Goal: Information Seeking & Learning: Learn about a topic

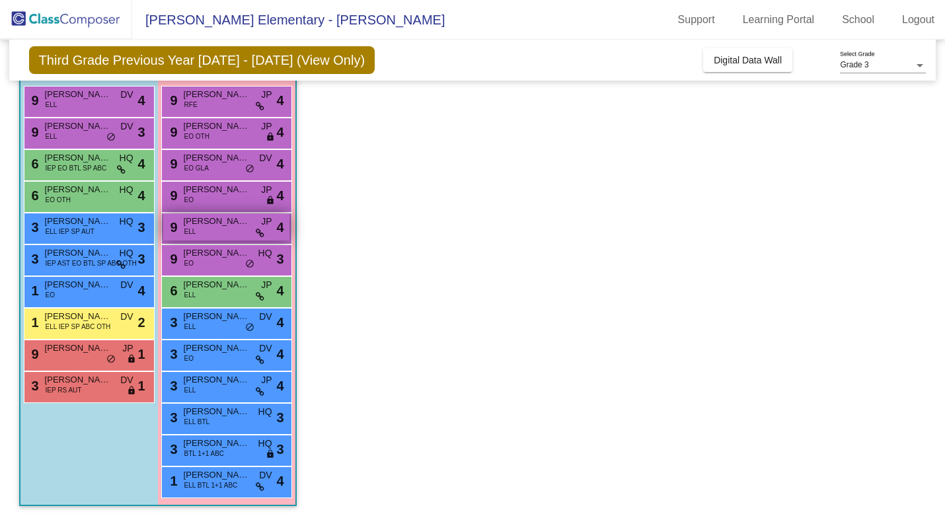
scroll to position [131, 0]
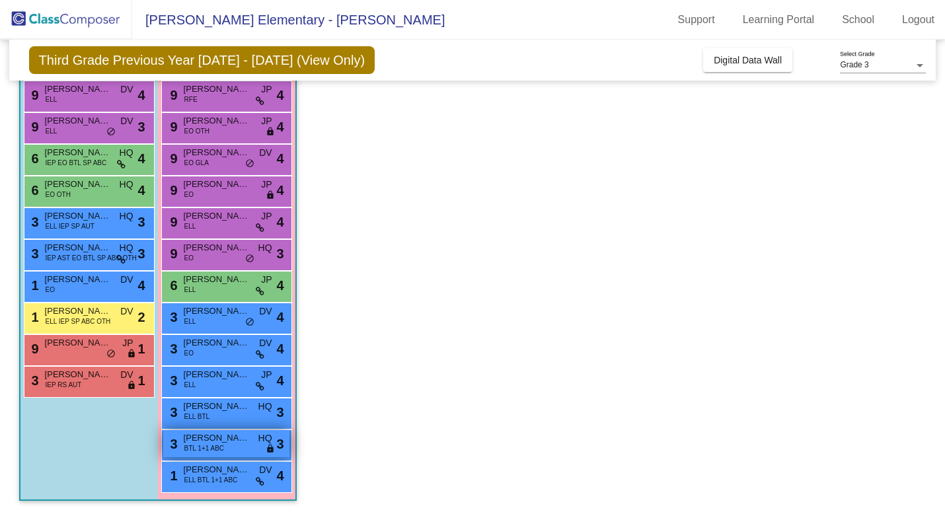
click at [243, 441] on span "[PERSON_NAME]" at bounding box center [217, 437] width 66 height 13
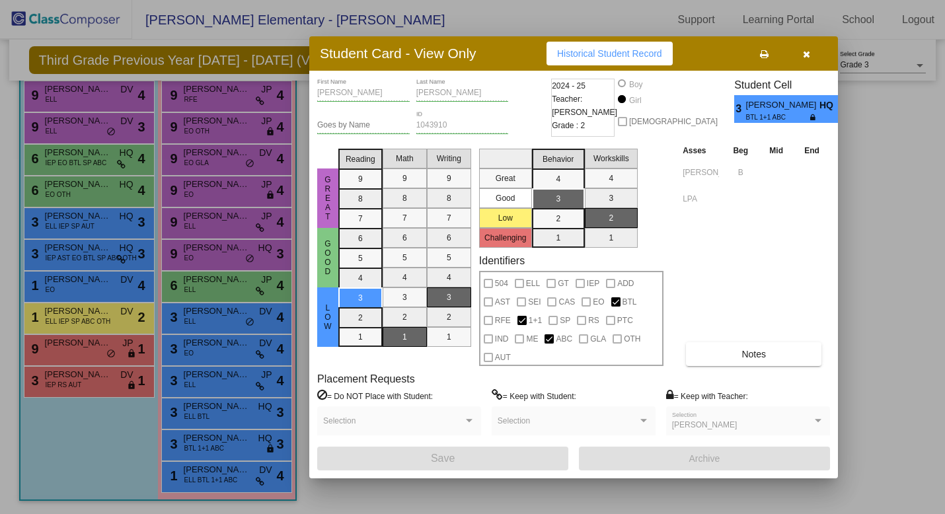
click at [735, 366] on div "[PERSON_NAME] First Name [PERSON_NAME] Last Name Goes by Name 1043910 ID 2024 -…" at bounding box center [573, 275] width 513 height 392
click at [735, 351] on button "Notes" at bounding box center [753, 354] width 135 height 24
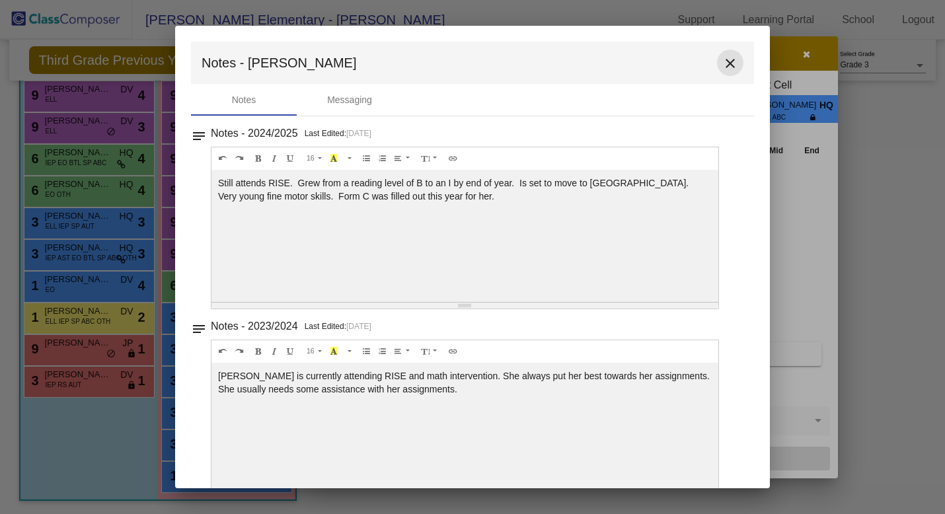
click at [726, 62] on mat-icon "close" at bounding box center [730, 63] width 16 height 16
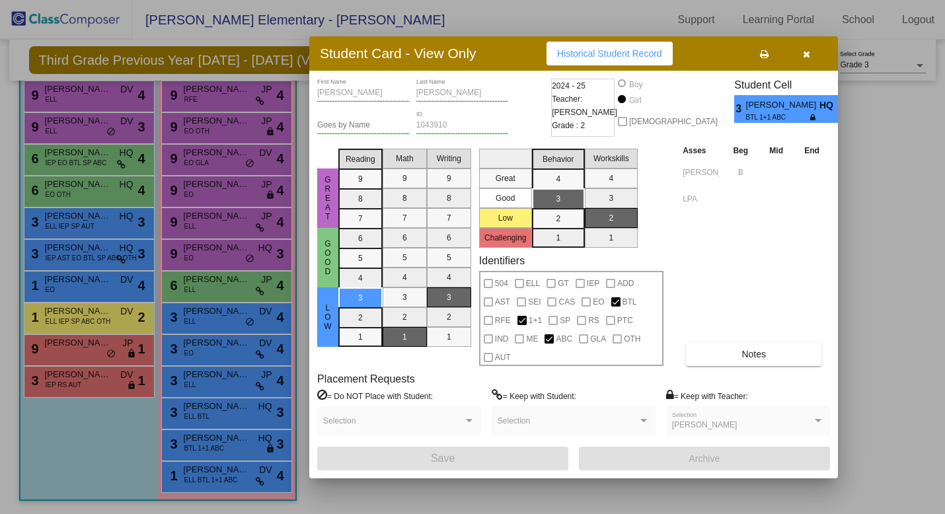
click at [807, 54] on icon "button" at bounding box center [806, 54] width 7 height 9
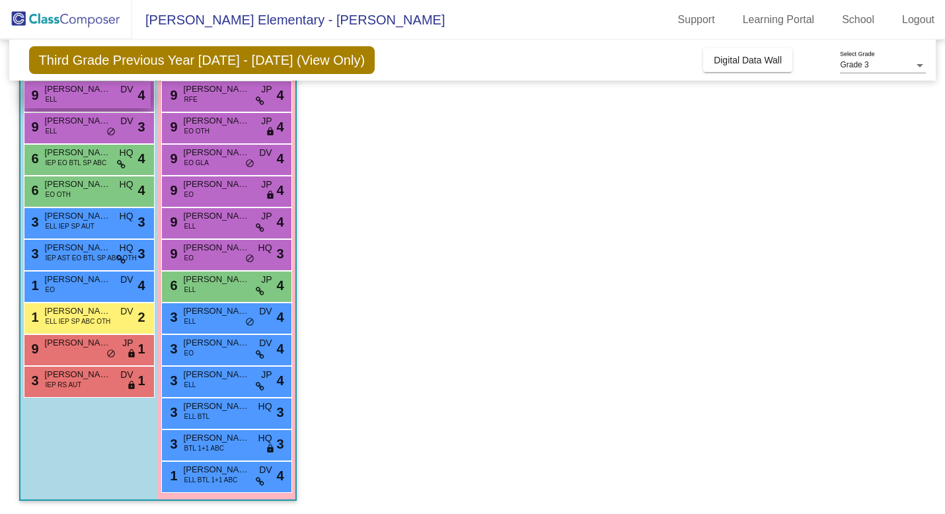
click at [94, 96] on div "9 [PERSON_NAME] ELL DV lock do_not_disturb_alt 4" at bounding box center [87, 94] width 126 height 27
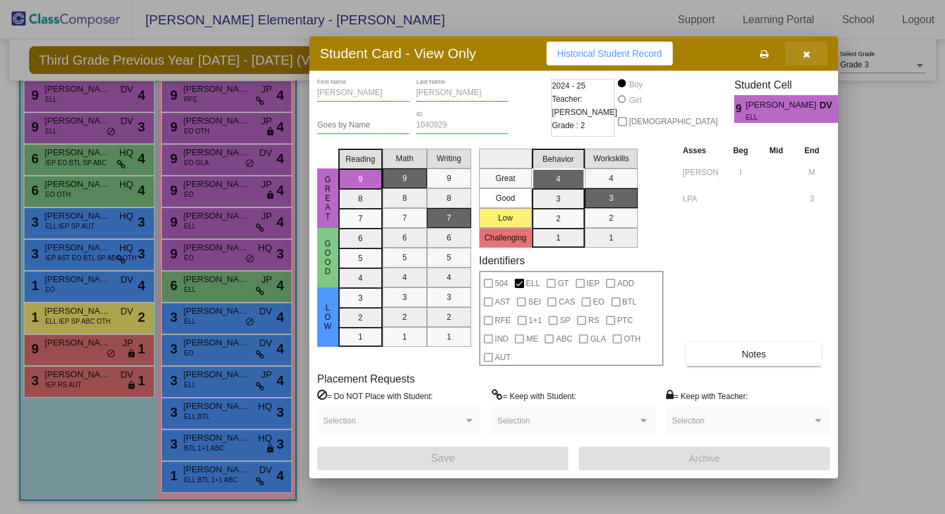
click at [809, 50] on icon "button" at bounding box center [806, 54] width 7 height 9
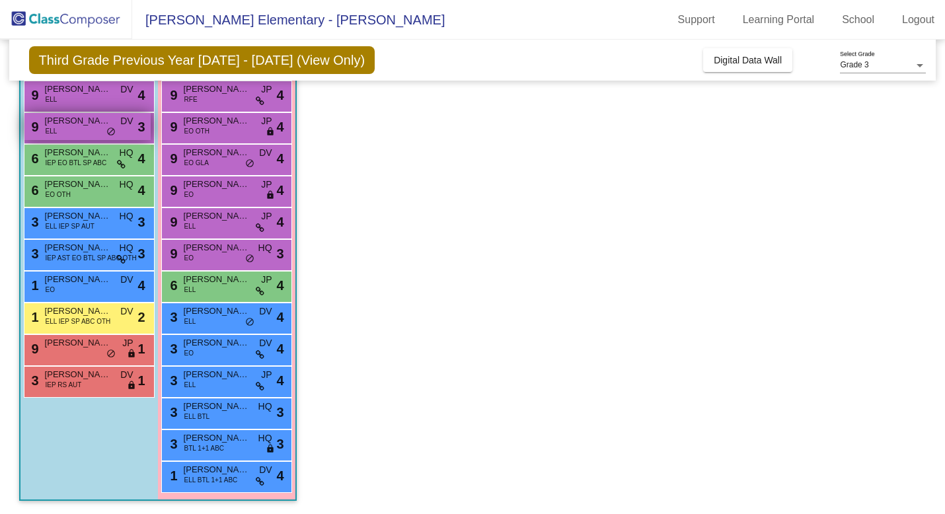
click at [73, 122] on span "[PERSON_NAME]" at bounding box center [78, 120] width 66 height 13
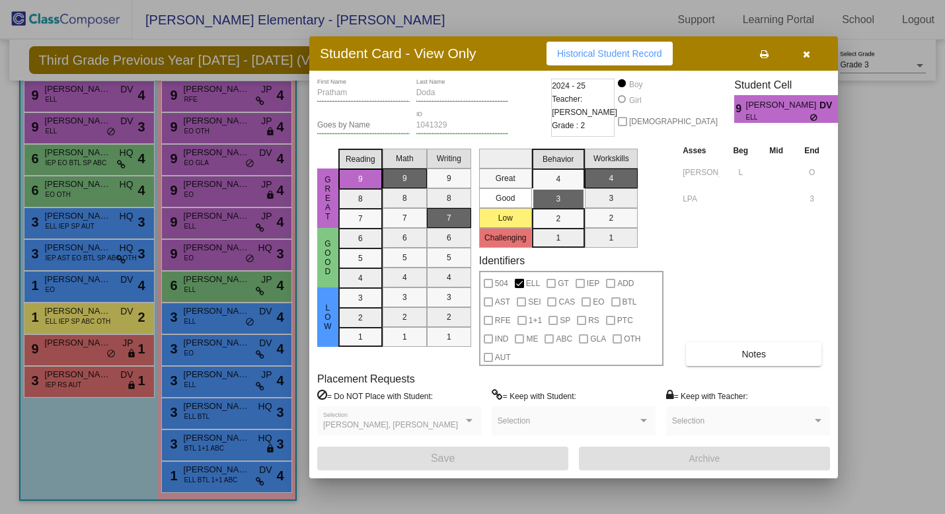
click at [807, 52] on icon "button" at bounding box center [806, 54] width 7 height 9
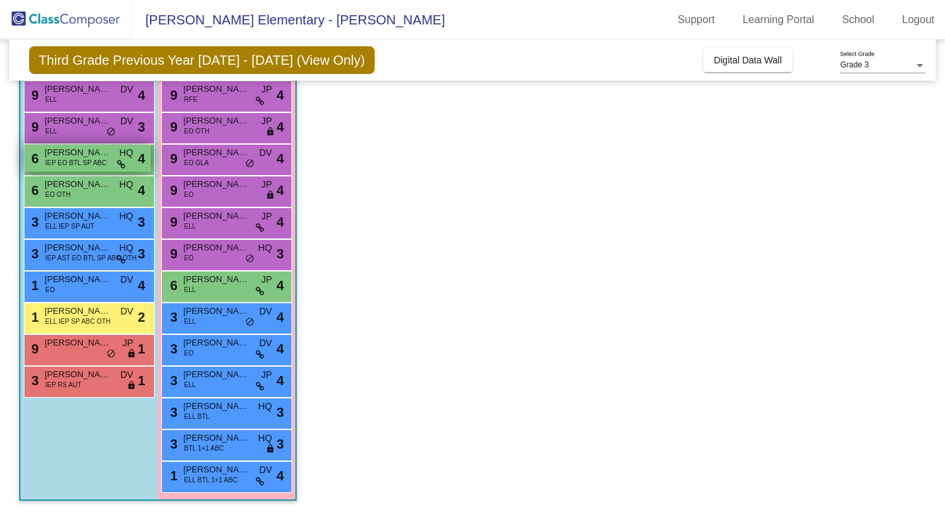
click at [89, 163] on span "IEP EO BTL SP ABC" at bounding box center [76, 163] width 61 height 10
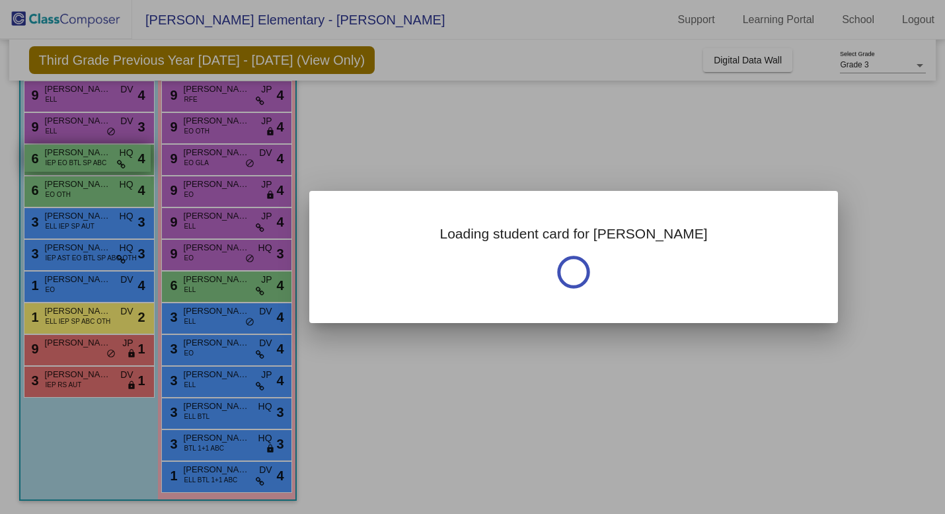
click at [89, 163] on div at bounding box center [472, 257] width 945 height 514
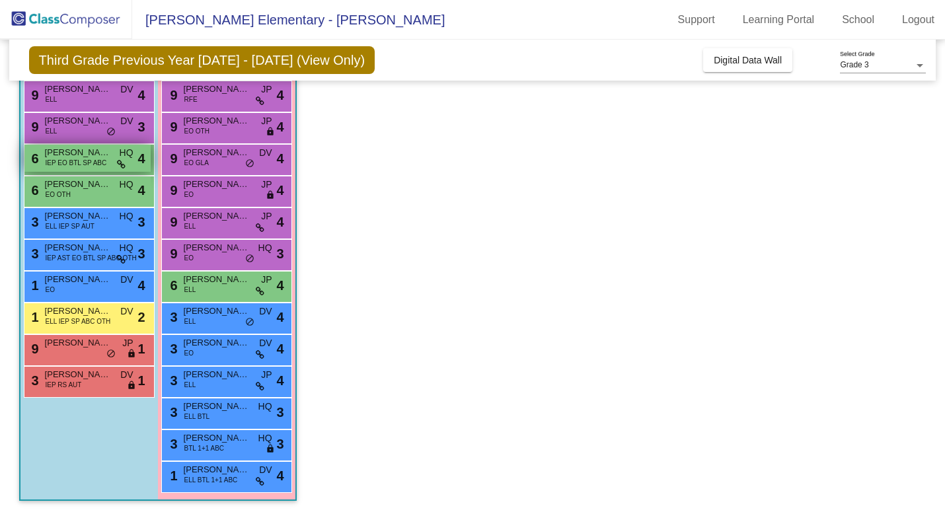
click at [96, 163] on span "IEP EO BTL SP ABC" at bounding box center [76, 163] width 61 height 10
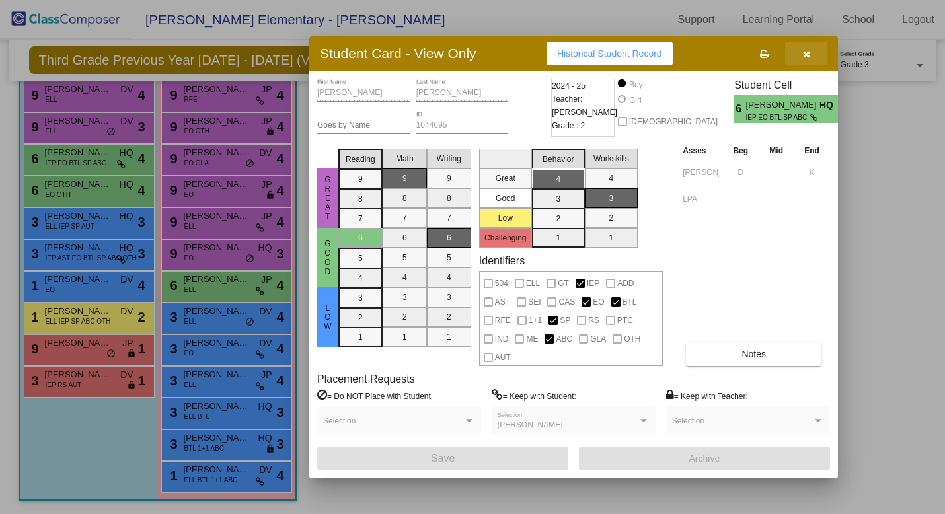
click at [805, 50] on icon "button" at bounding box center [806, 54] width 7 height 9
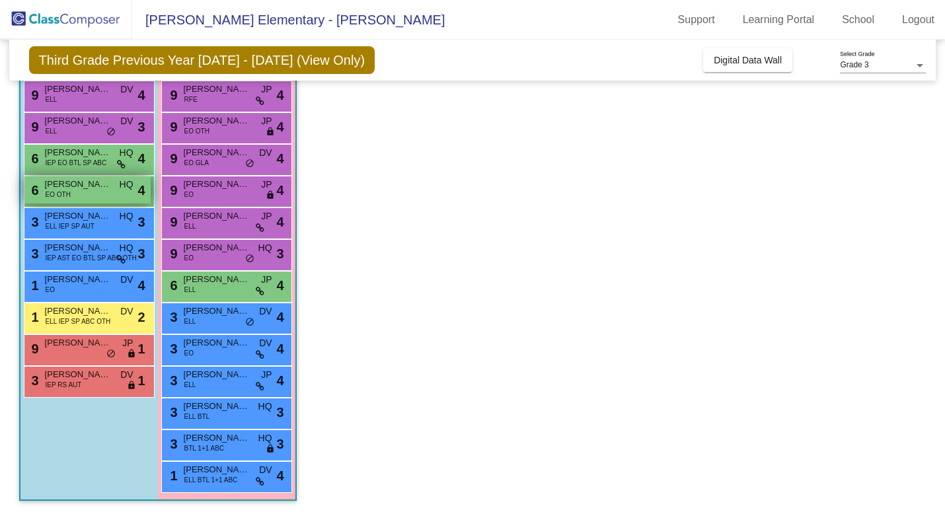
click at [113, 186] on div "6 [PERSON_NAME] EO OTH HQ lock do_not_disturb_alt 4" at bounding box center [87, 189] width 126 height 27
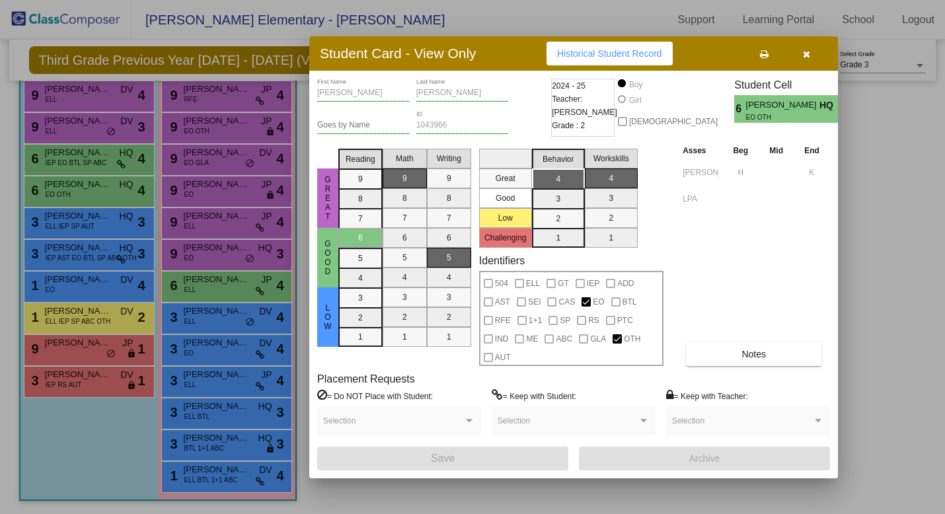
click at [804, 54] on icon "button" at bounding box center [806, 54] width 7 height 9
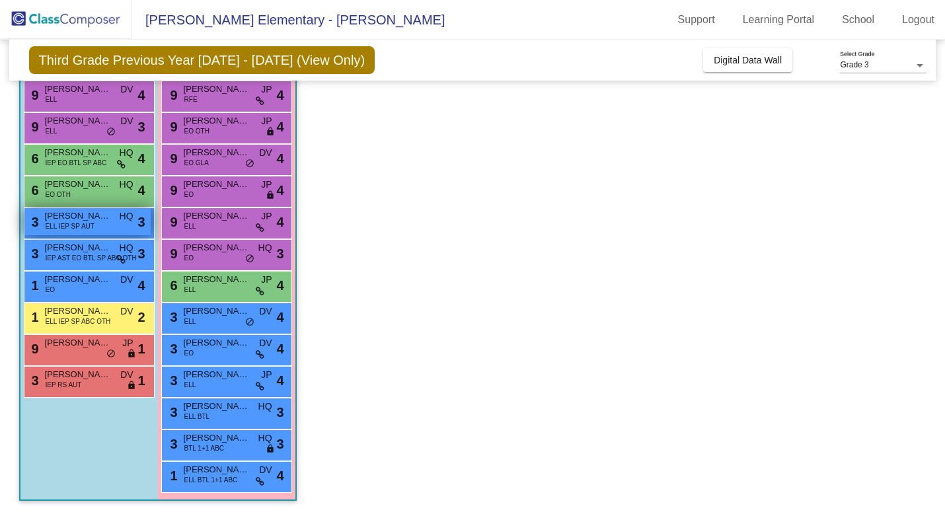
click at [71, 227] on span "ELL IEP SP AUT" at bounding box center [70, 226] width 49 height 10
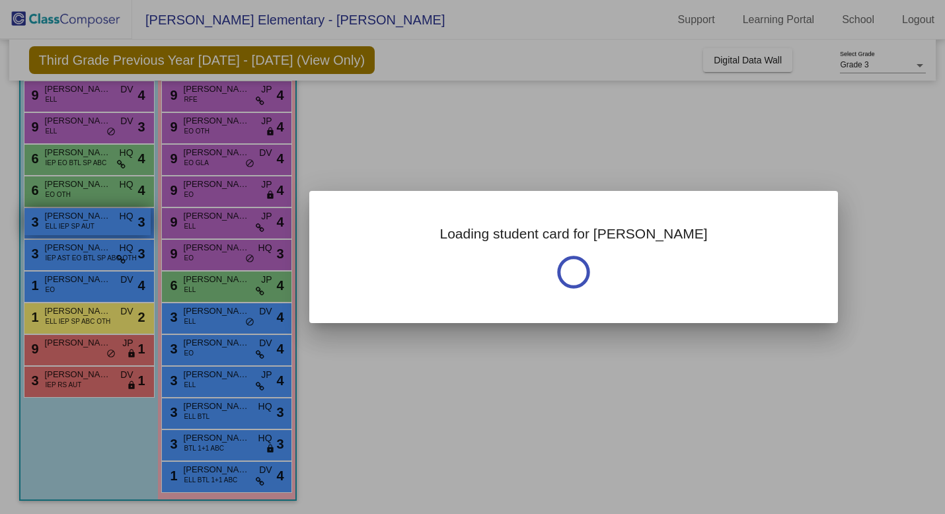
click at [71, 227] on div at bounding box center [472, 257] width 945 height 514
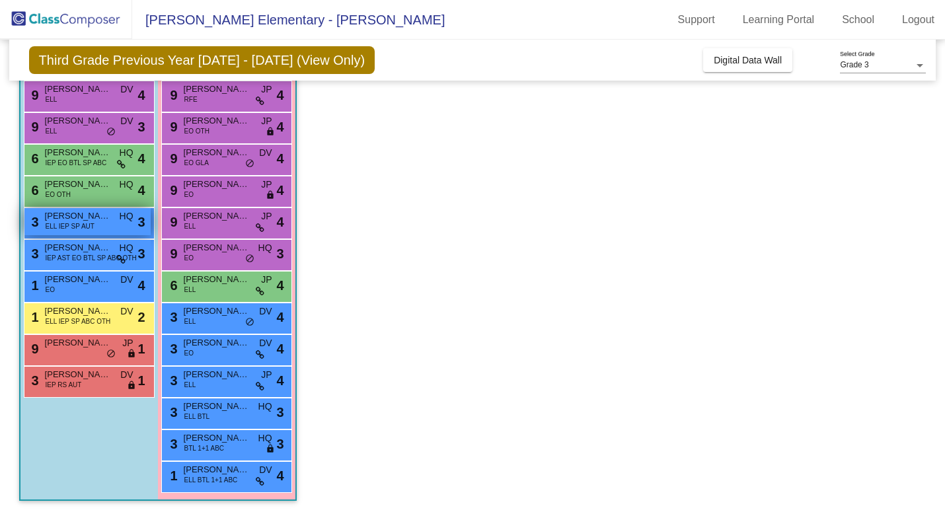
click at [71, 227] on span "ELL IEP SP AUT" at bounding box center [70, 226] width 49 height 10
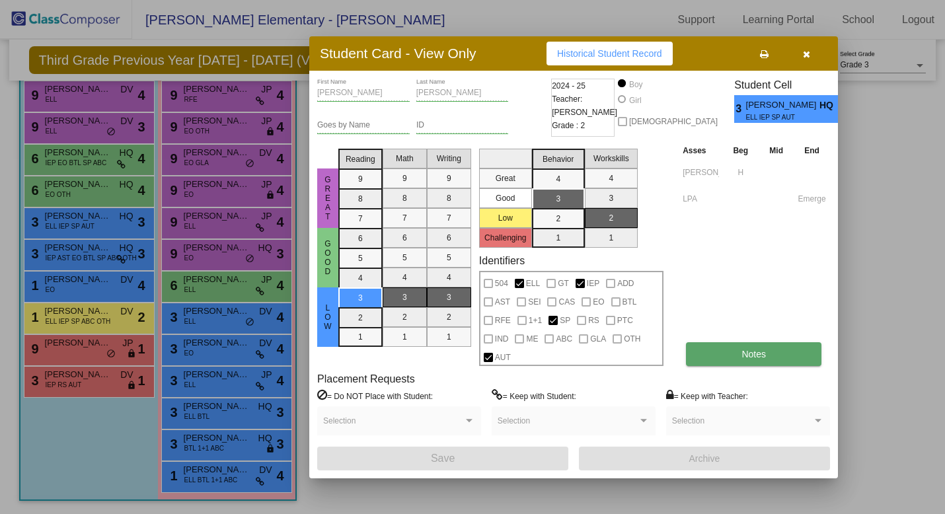
click at [734, 347] on button "Notes" at bounding box center [753, 354] width 135 height 24
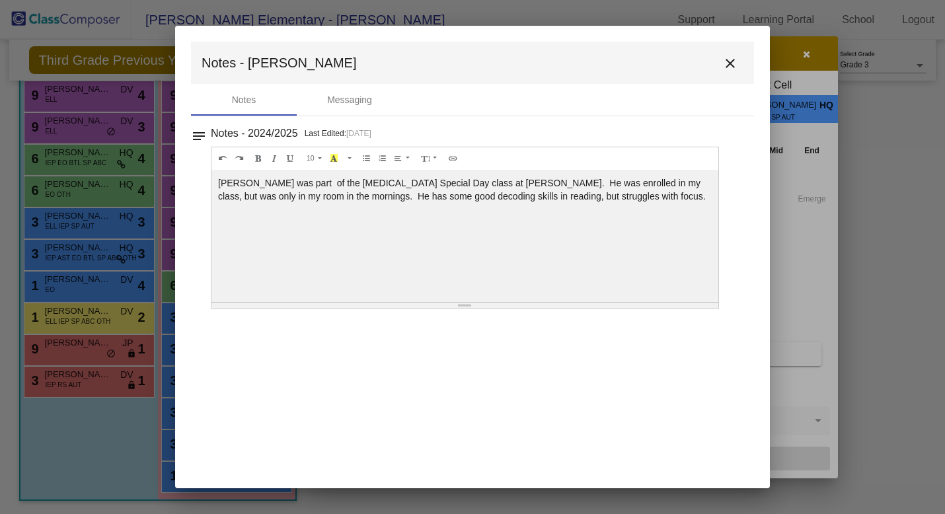
click at [730, 63] on mat-icon "close" at bounding box center [730, 63] width 16 height 16
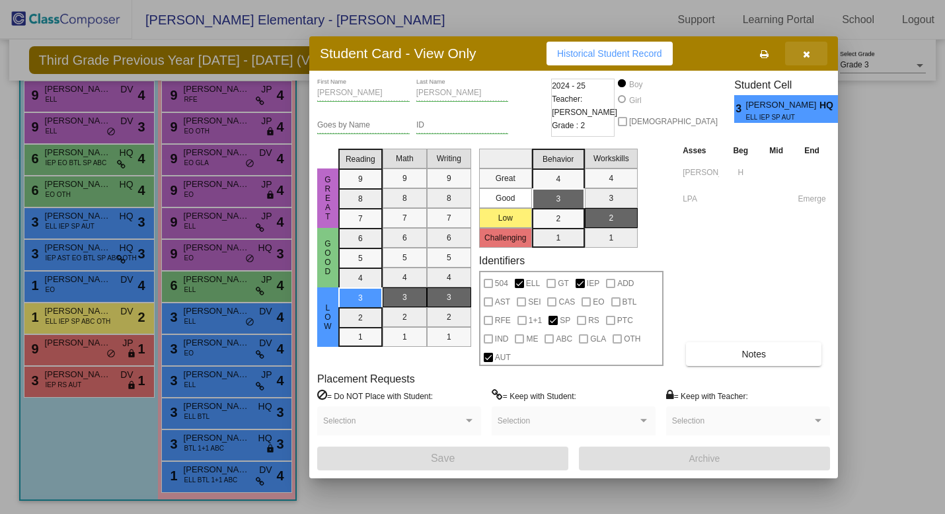
click at [807, 52] on icon "button" at bounding box center [806, 54] width 7 height 9
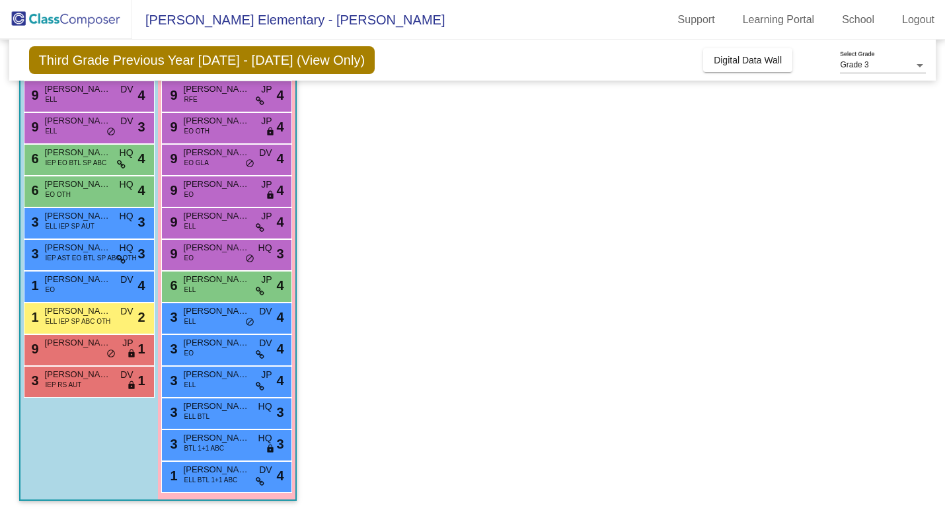
click at [505, 360] on app-classroom "Class 2 picture_as_pdf [PERSON_NAME] Add Student First Name Last Name Student I…" at bounding box center [472, 254] width 907 height 519
click at [83, 250] on span "[PERSON_NAME]" at bounding box center [78, 247] width 66 height 13
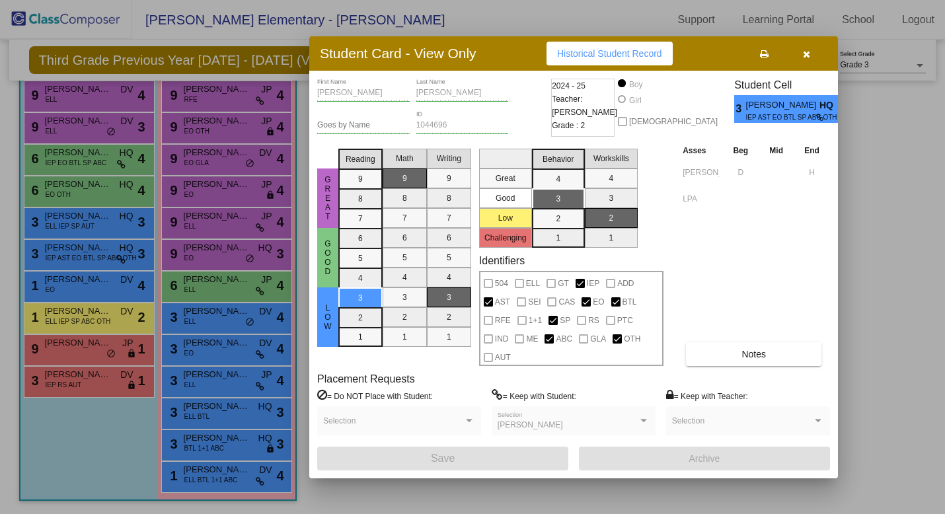
click at [805, 55] on icon "button" at bounding box center [806, 54] width 7 height 9
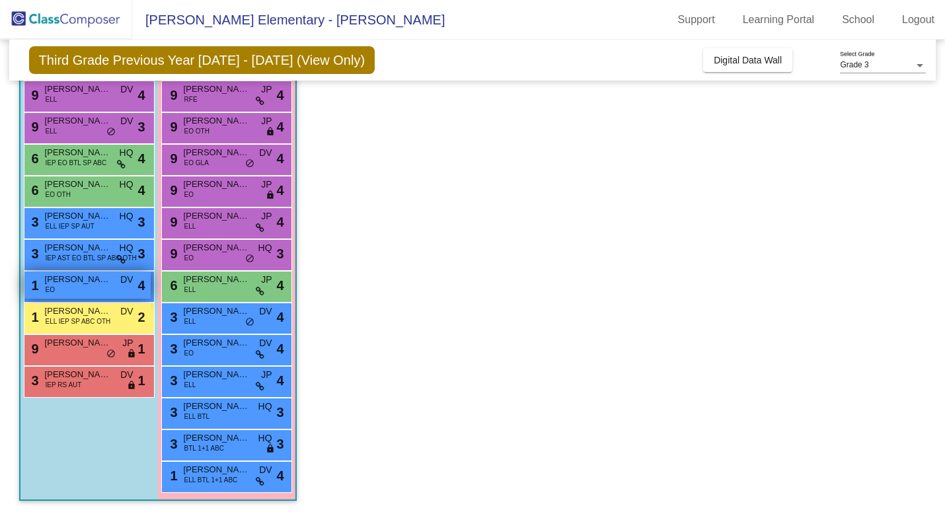
click at [91, 287] on div "1 [PERSON_NAME] EO DV lock do_not_disturb_alt 4" at bounding box center [87, 285] width 126 height 27
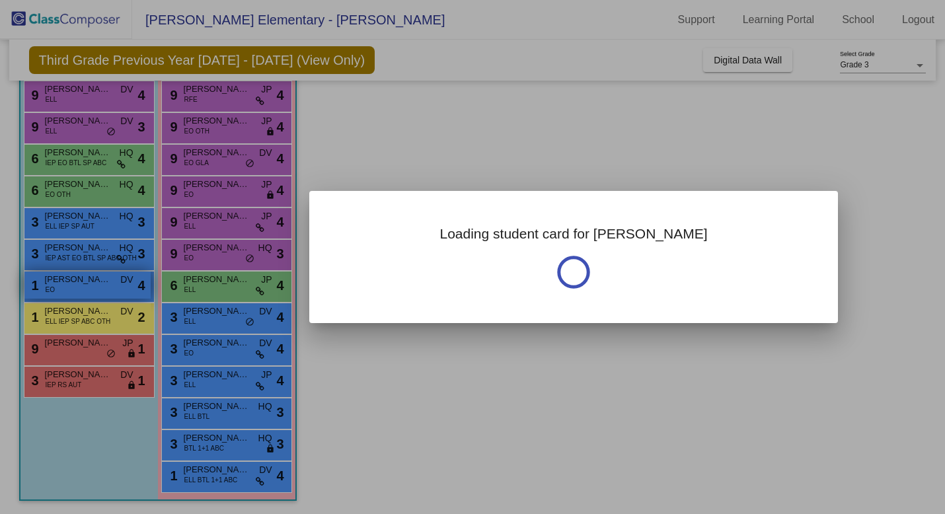
click at [91, 287] on div at bounding box center [472, 257] width 945 height 514
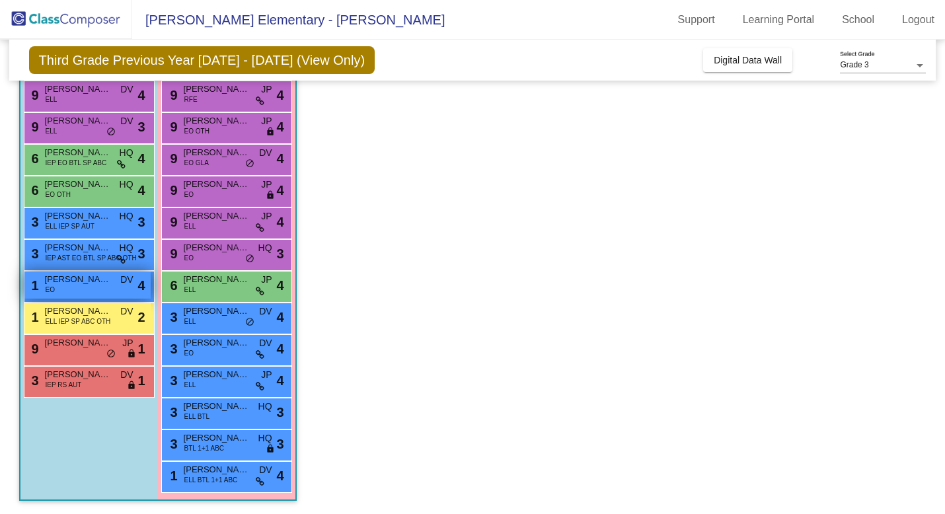
click at [91, 287] on div "1 [PERSON_NAME] EO DV lock do_not_disturb_alt 4" at bounding box center [87, 285] width 126 height 27
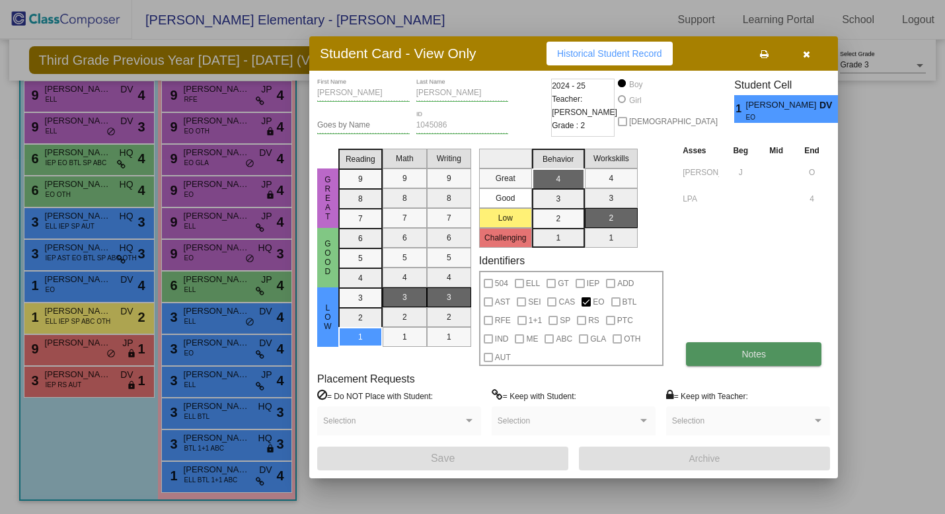
click at [783, 355] on button "Notes" at bounding box center [753, 354] width 135 height 24
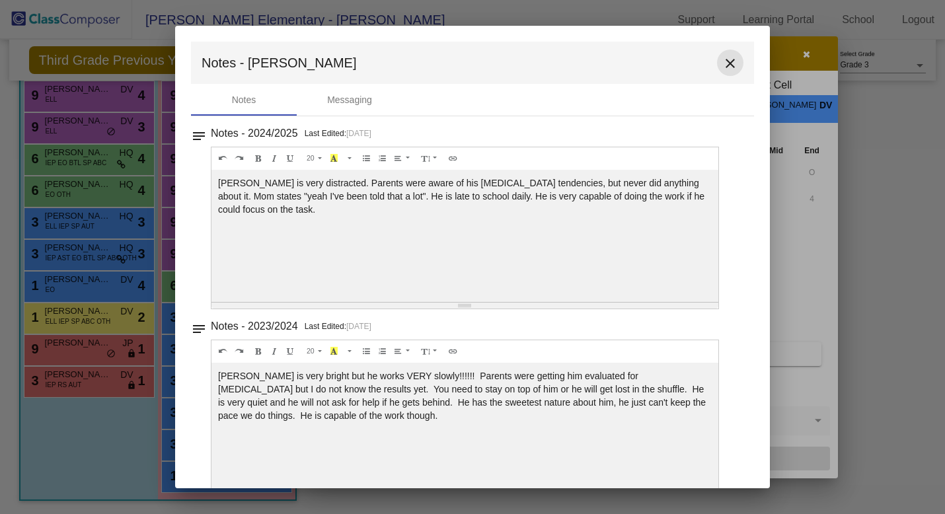
click at [722, 61] on mat-icon "close" at bounding box center [730, 63] width 16 height 16
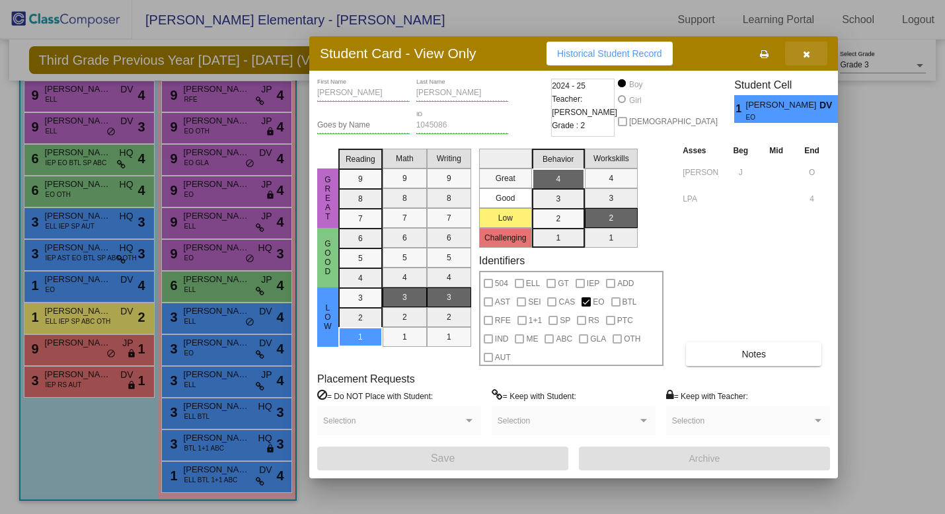
click at [805, 52] on icon "button" at bounding box center [806, 54] width 7 height 9
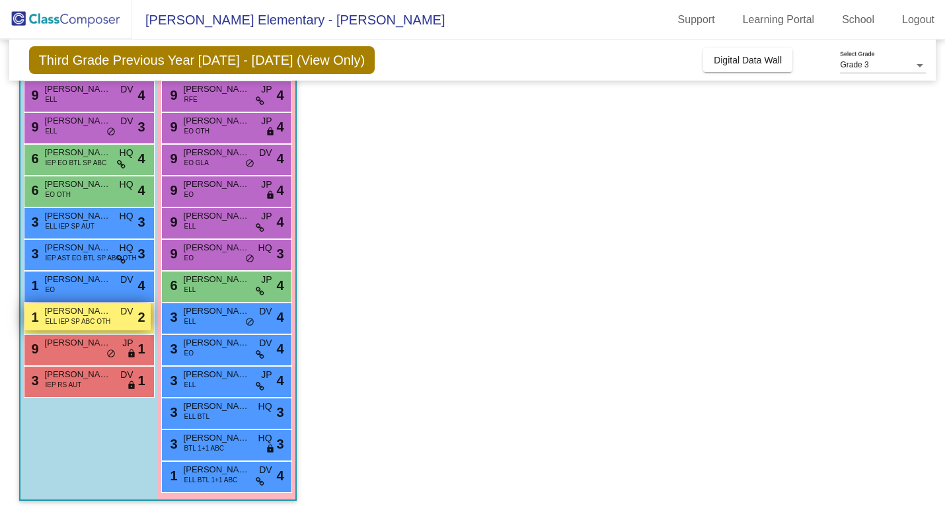
click at [108, 314] on span "[PERSON_NAME]" at bounding box center [78, 311] width 66 height 13
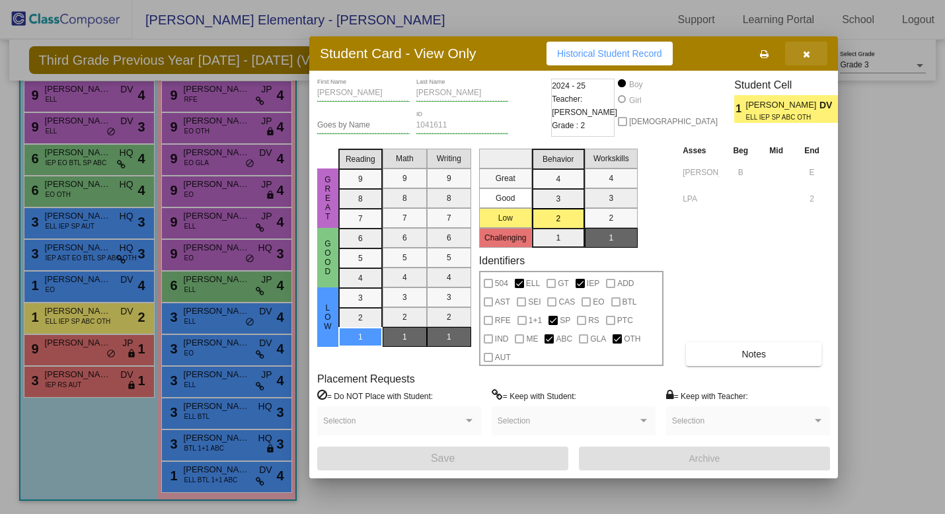
click at [804, 53] on icon "button" at bounding box center [806, 54] width 7 height 9
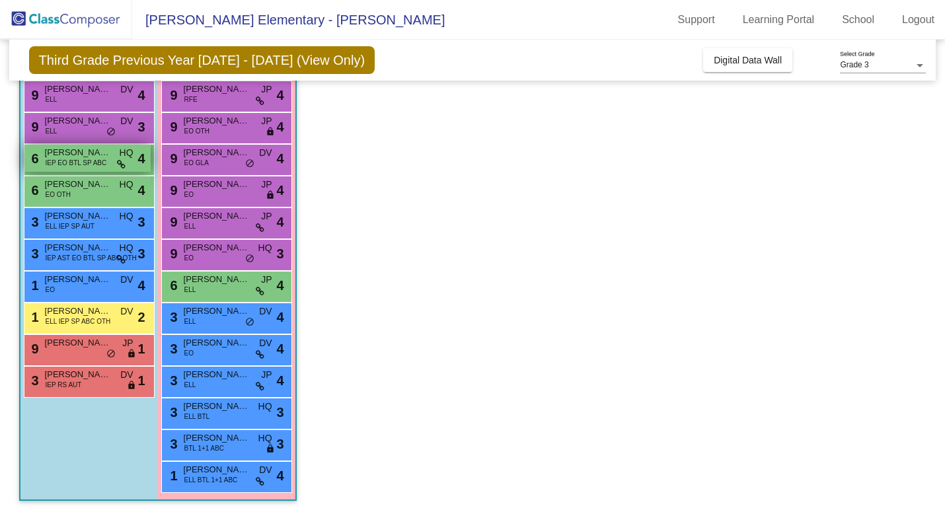
click at [96, 156] on span "[PERSON_NAME]" at bounding box center [78, 152] width 66 height 13
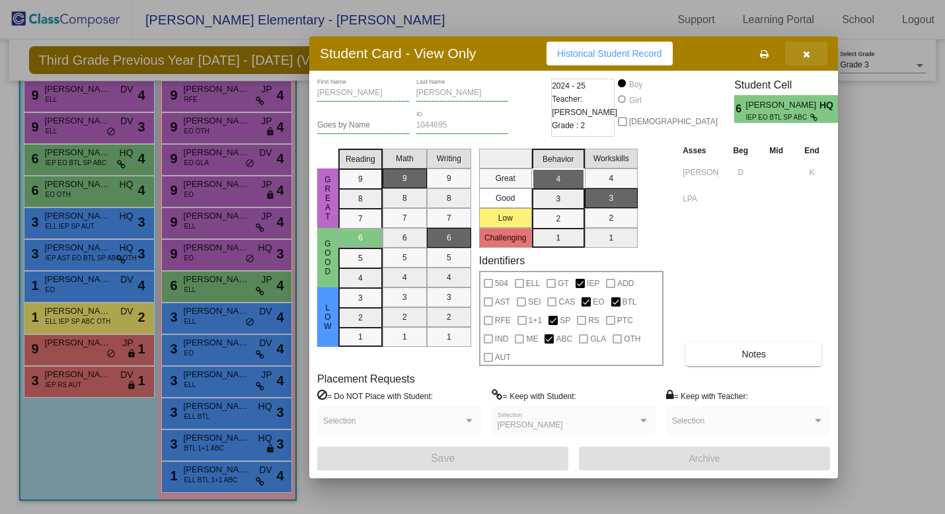
click at [807, 54] on icon "button" at bounding box center [806, 54] width 7 height 9
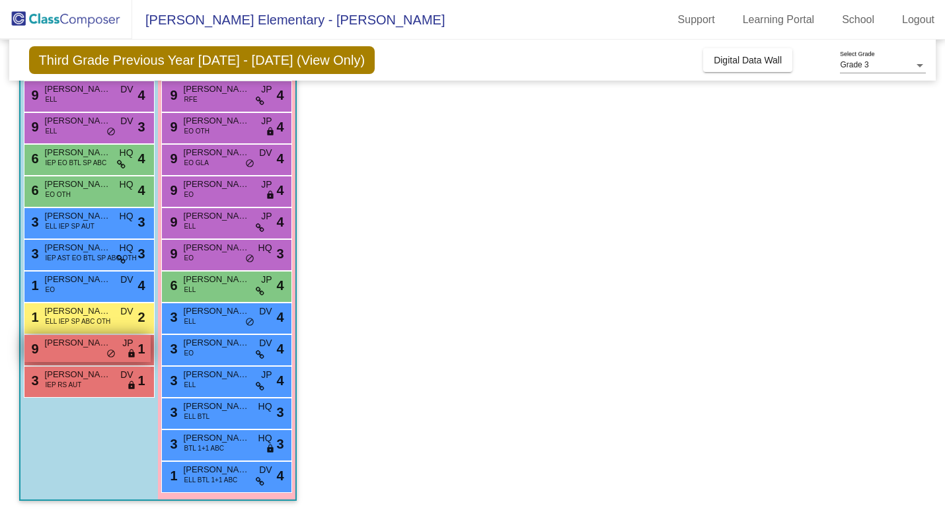
click at [108, 352] on span "do_not_disturb_alt" at bounding box center [110, 354] width 9 height 11
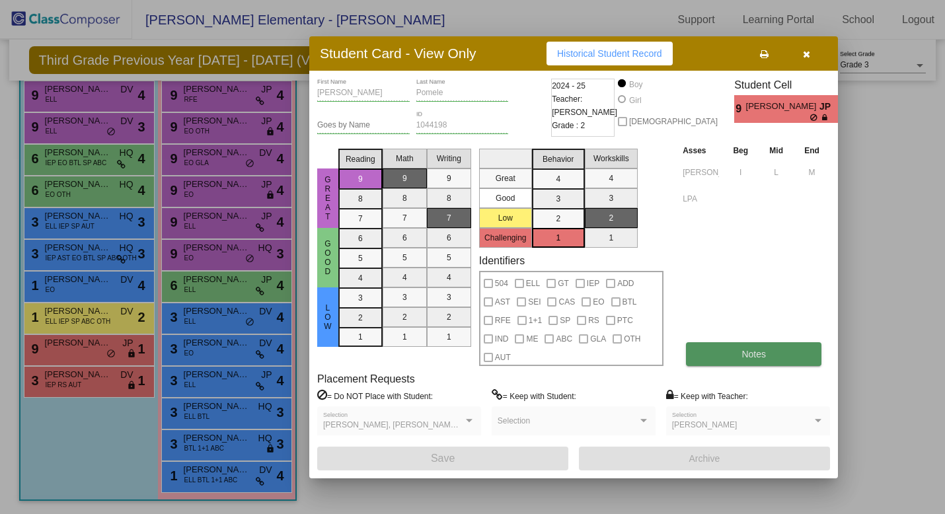
click at [752, 351] on span "Notes" at bounding box center [753, 354] width 24 height 11
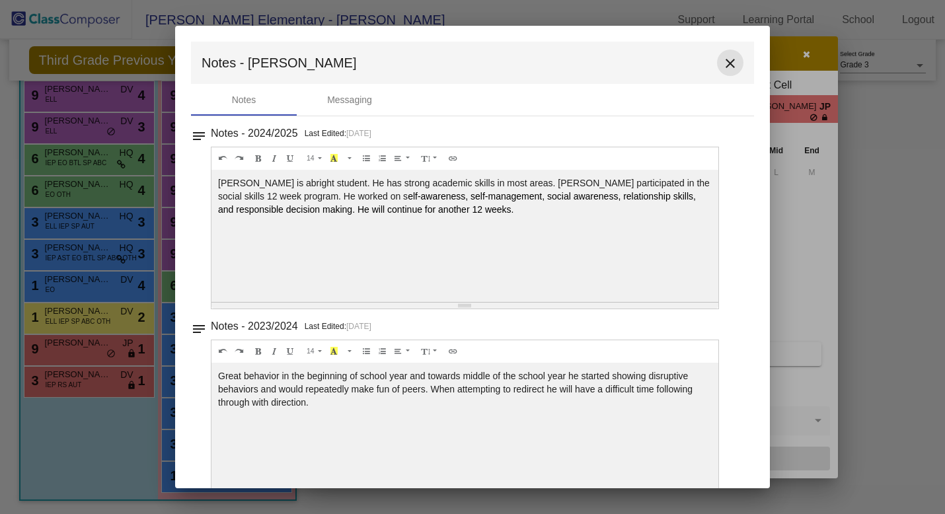
click at [723, 61] on mat-icon "close" at bounding box center [730, 63] width 16 height 16
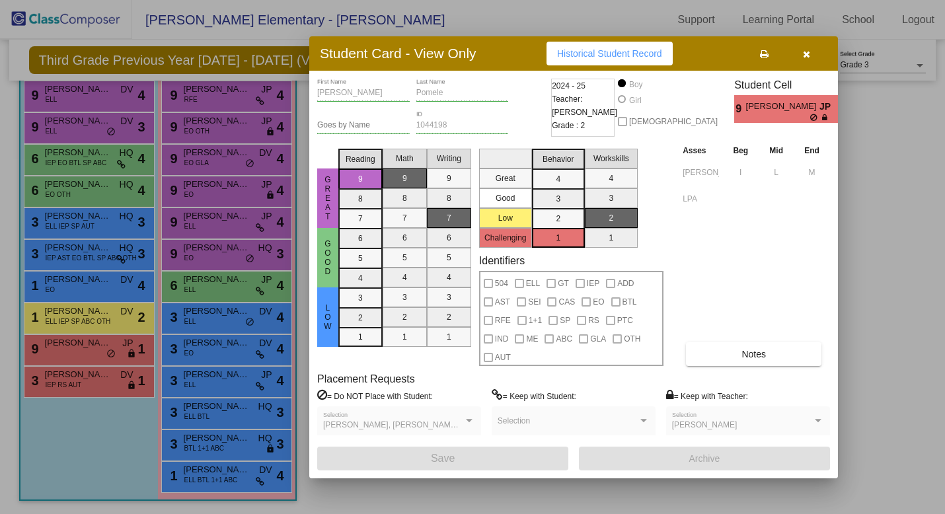
click at [804, 50] on icon "button" at bounding box center [806, 54] width 7 height 9
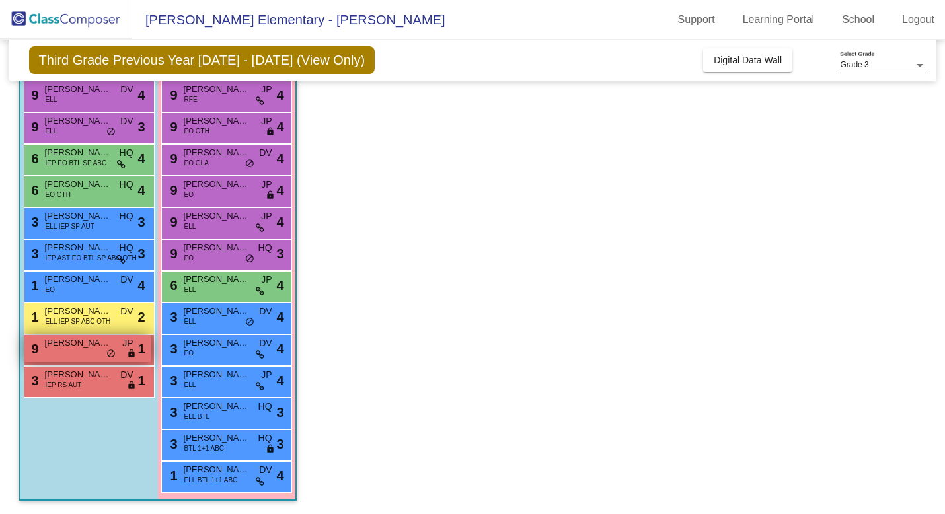
click at [72, 348] on span "[PERSON_NAME]" at bounding box center [78, 342] width 66 height 13
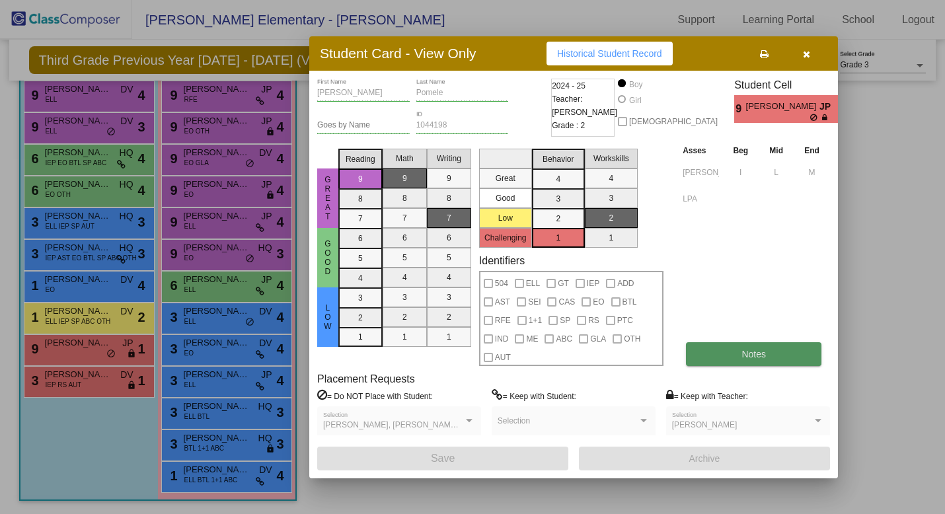
click at [749, 342] on button "Notes" at bounding box center [753, 354] width 135 height 24
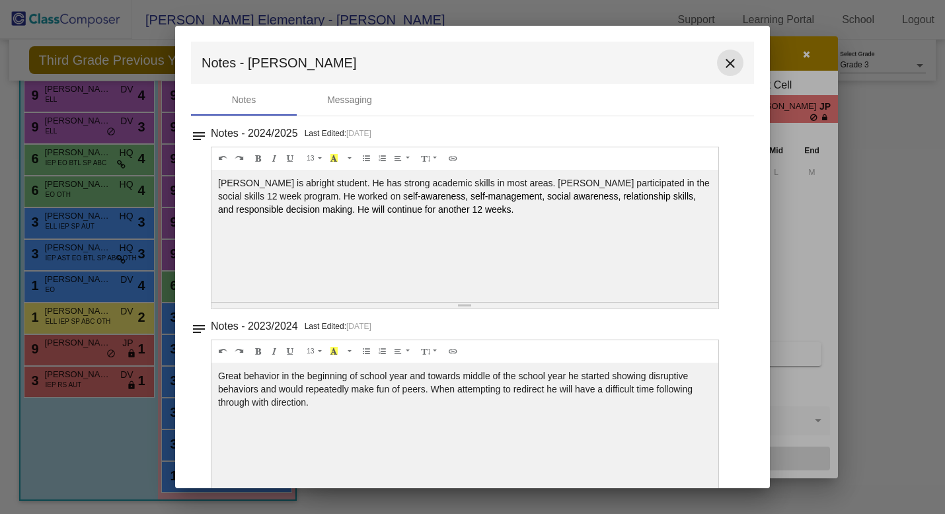
click at [724, 62] on mat-icon "close" at bounding box center [730, 63] width 16 height 16
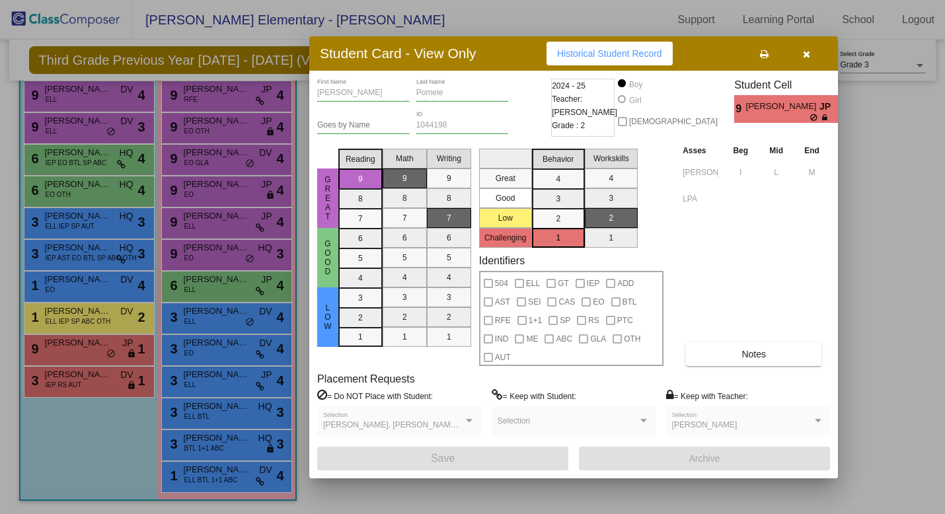
click at [804, 54] on icon "button" at bounding box center [806, 54] width 7 height 9
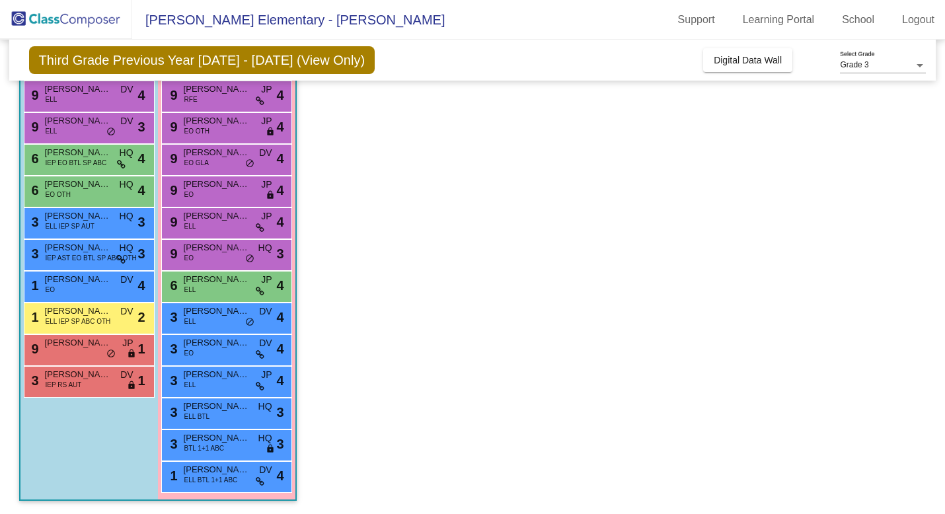
click at [479, 336] on app-classroom "Class 2 picture_as_pdf [PERSON_NAME] Add Student First Name Last Name Student I…" at bounding box center [472, 254] width 907 height 519
click at [98, 382] on div "3 [PERSON_NAME] IEP RS AUT DV lock do_not_disturb_alt 1" at bounding box center [87, 380] width 126 height 27
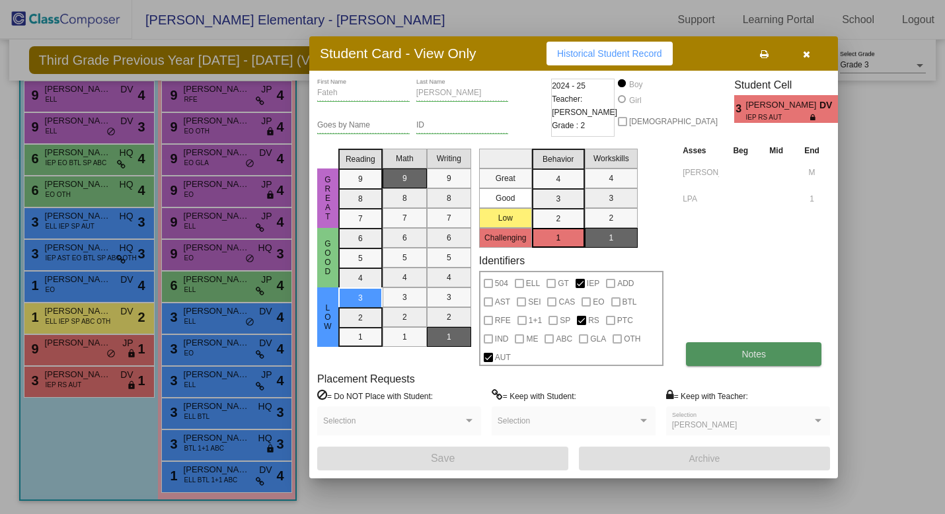
click at [748, 355] on span "Notes" at bounding box center [753, 354] width 24 height 11
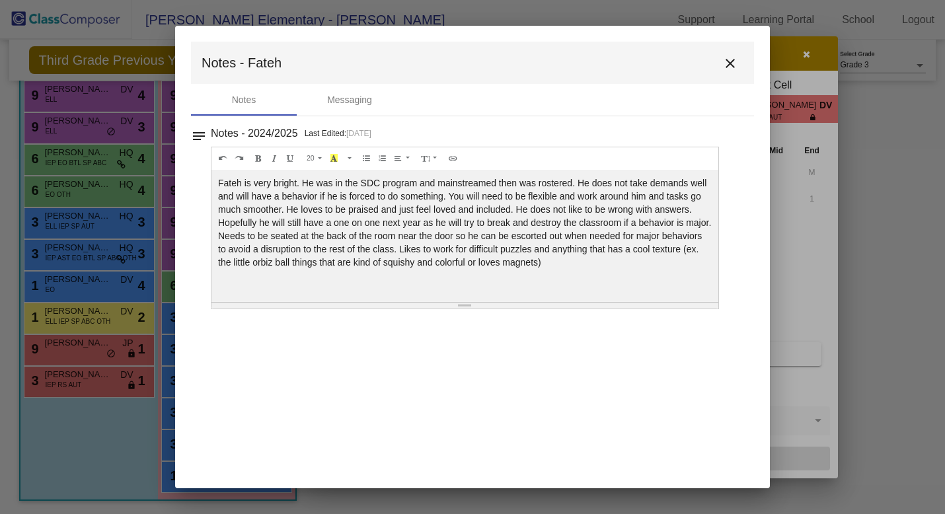
click at [734, 61] on mat-icon "close" at bounding box center [730, 63] width 16 height 16
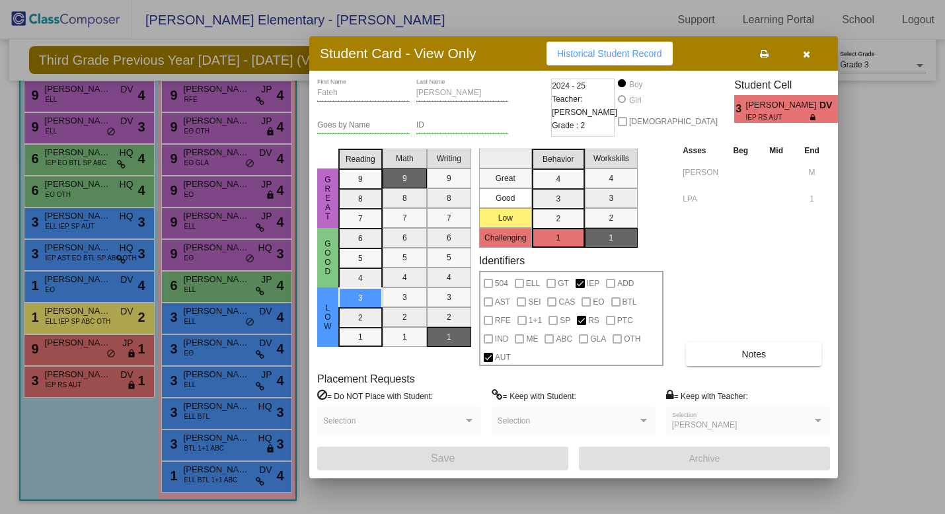
click at [807, 50] on icon "button" at bounding box center [806, 54] width 7 height 9
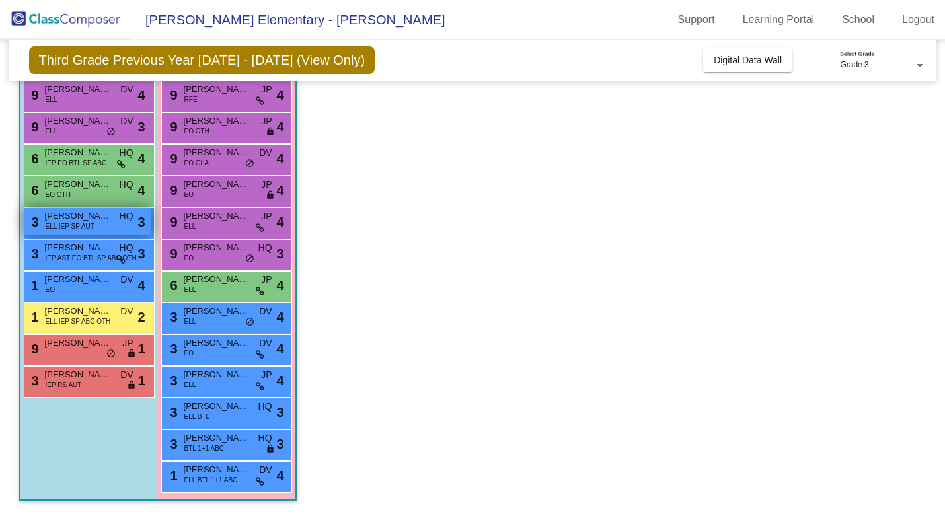
click at [56, 221] on span "ELL IEP SP AUT" at bounding box center [70, 226] width 49 height 10
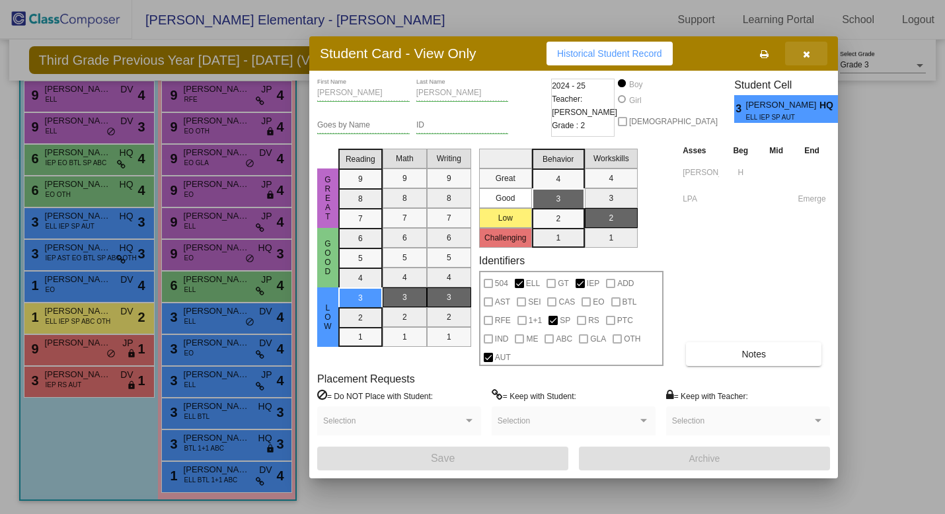
click at [809, 54] on icon "button" at bounding box center [806, 54] width 7 height 9
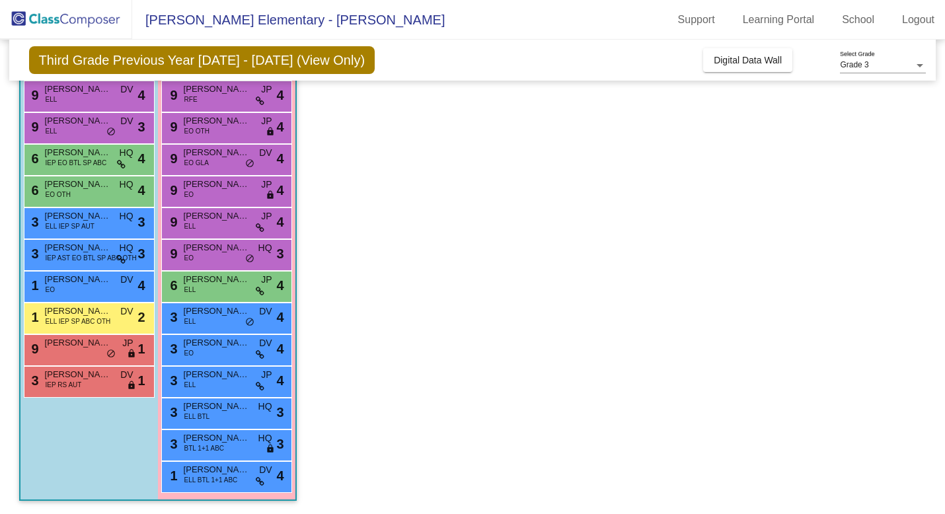
click at [377, 301] on app-classroom "Class 2 picture_as_pdf [PERSON_NAME] Add Student First Name Last Name Student I…" at bounding box center [472, 254] width 907 height 519
click at [253, 100] on div "9 [PERSON_NAME] RFE JP lock do_not_disturb_alt 4" at bounding box center [226, 94] width 126 height 27
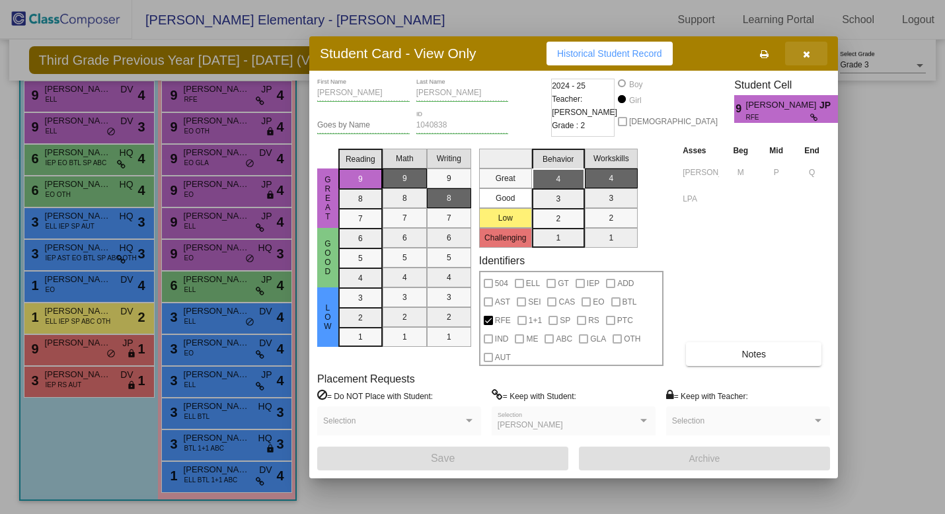
click at [803, 55] on icon "button" at bounding box center [806, 54] width 7 height 9
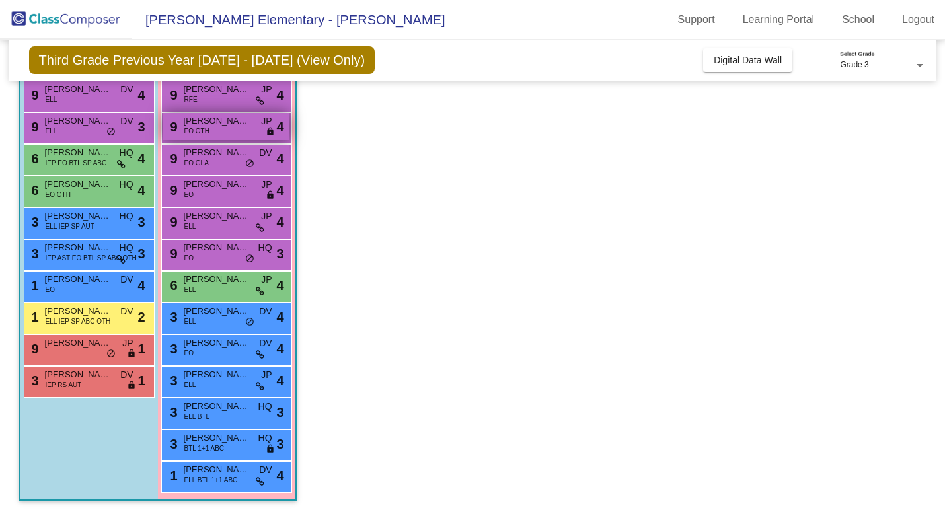
click at [215, 130] on div "9 [PERSON_NAME] EO OTH JP lock do_not_disturb_alt 4" at bounding box center [226, 126] width 126 height 27
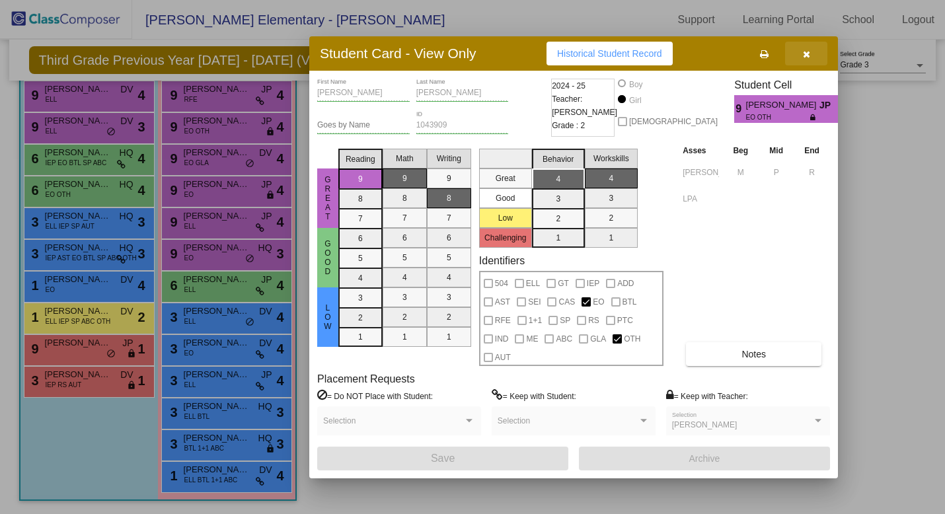
click at [805, 54] on icon "button" at bounding box center [806, 54] width 7 height 9
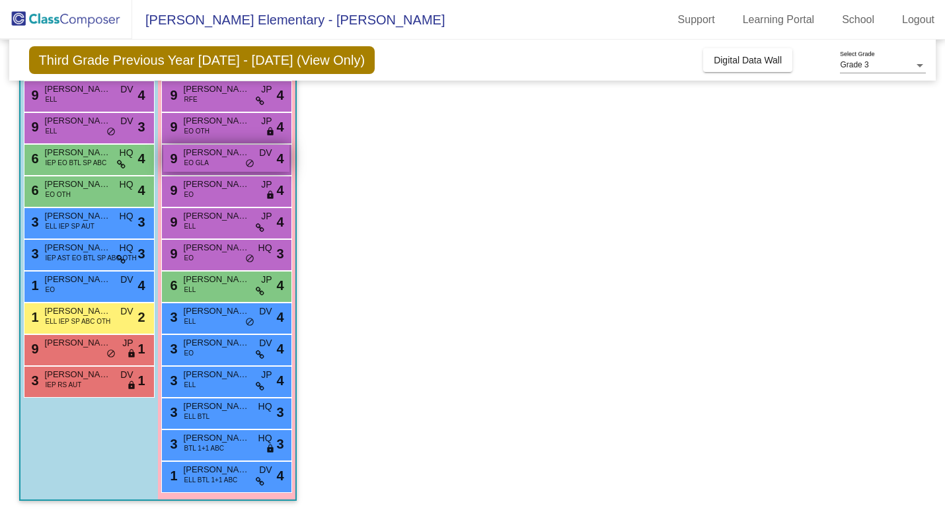
click at [266, 166] on div "9 [PERSON_NAME] EO GLA DV lock do_not_disturb_alt 4" at bounding box center [226, 158] width 126 height 27
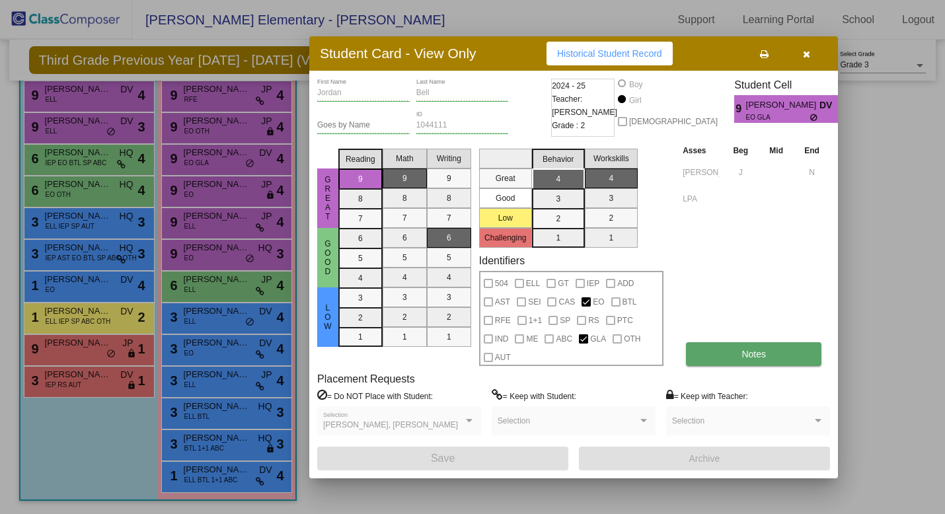
click at [727, 357] on button "Notes" at bounding box center [753, 354] width 135 height 24
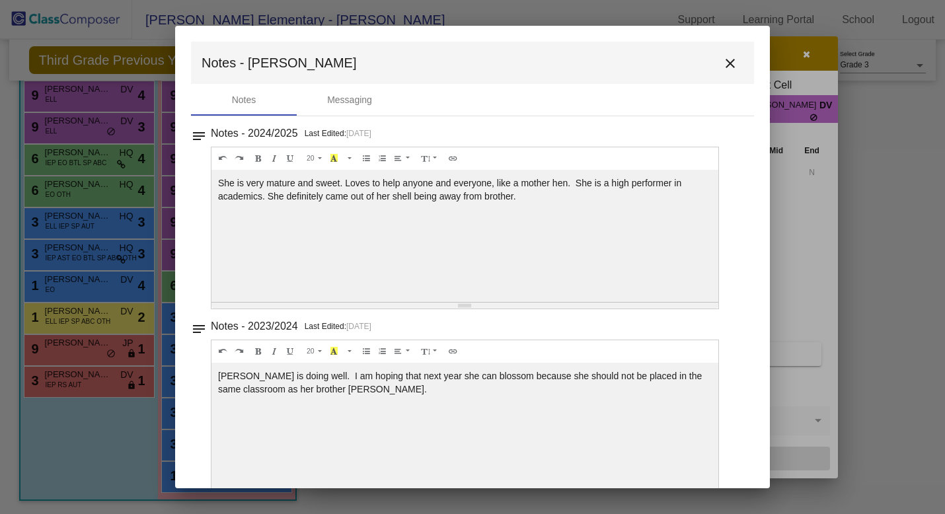
scroll to position [0, 0]
click at [725, 61] on mat-icon "close" at bounding box center [730, 63] width 16 height 16
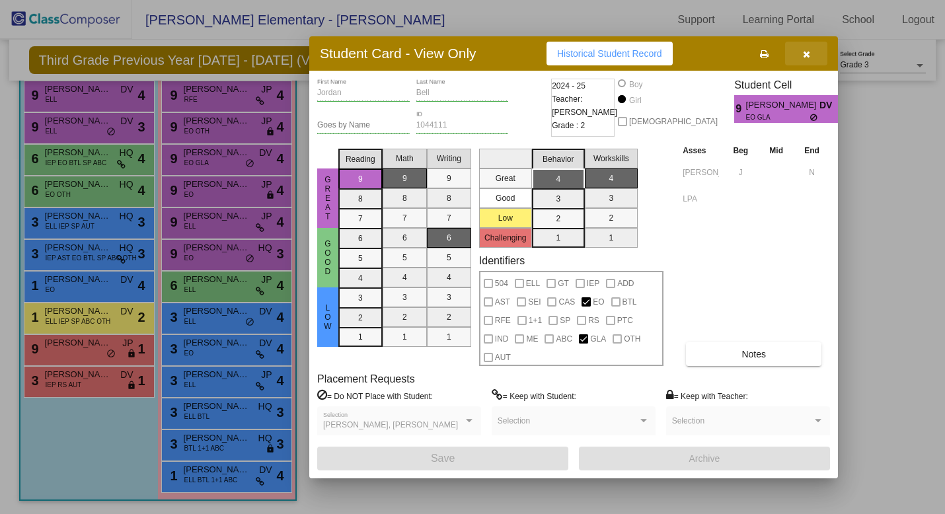
click at [806, 55] on icon "button" at bounding box center [806, 54] width 7 height 9
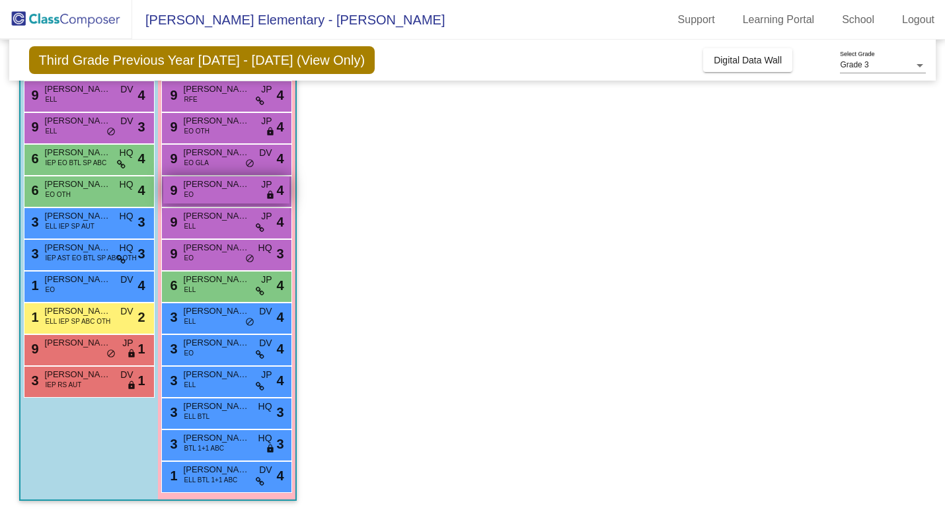
click at [220, 200] on div "9 [PERSON_NAME] EO JP lock do_not_disturb_alt 4" at bounding box center [226, 189] width 126 height 27
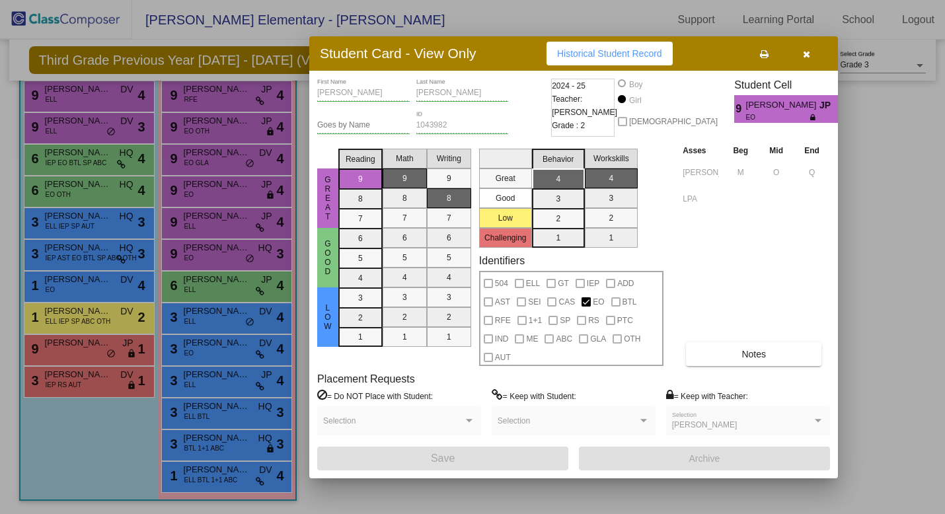
click at [805, 54] on icon "button" at bounding box center [806, 54] width 7 height 9
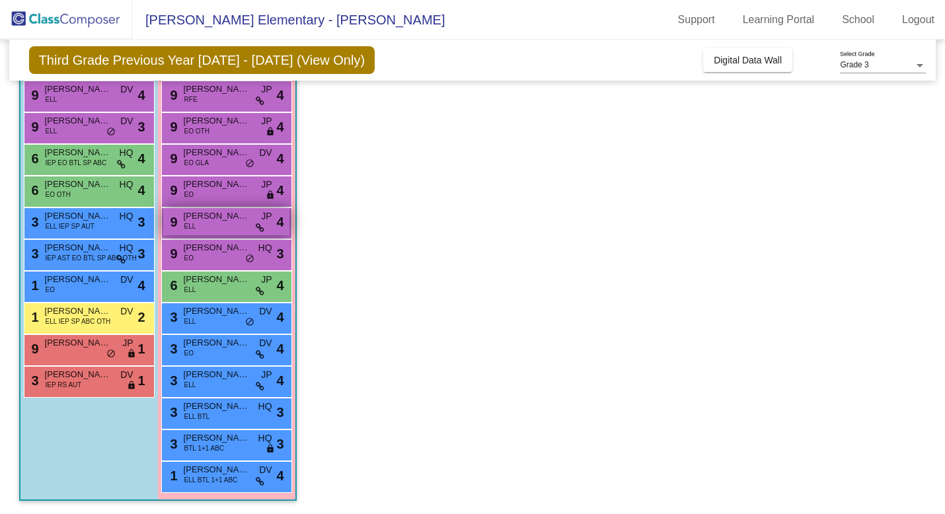
click at [223, 223] on div "9 [PERSON_NAME] [PERSON_NAME] lock do_not_disturb_alt 4" at bounding box center [226, 221] width 126 height 27
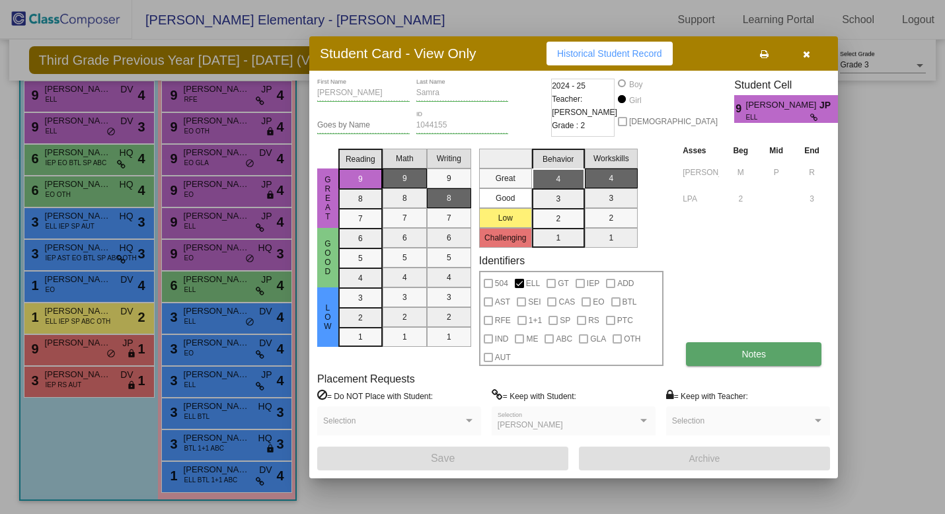
click at [735, 353] on button "Notes" at bounding box center [753, 354] width 135 height 24
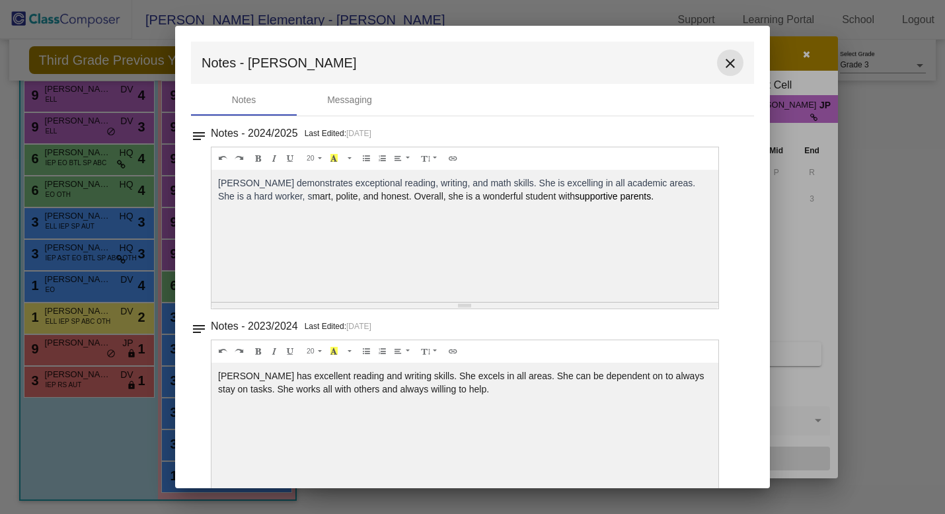
click at [722, 59] on mat-icon "close" at bounding box center [730, 63] width 16 height 16
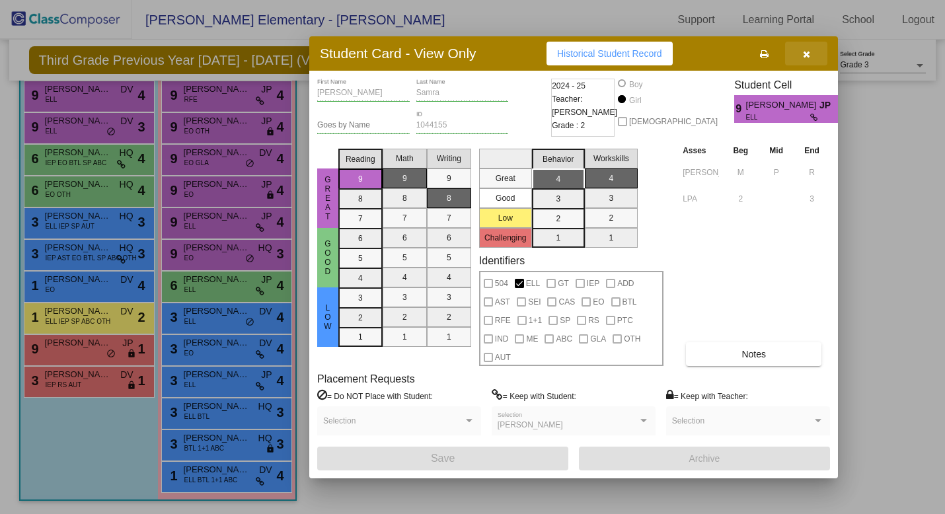
click at [806, 52] on icon "button" at bounding box center [806, 54] width 7 height 9
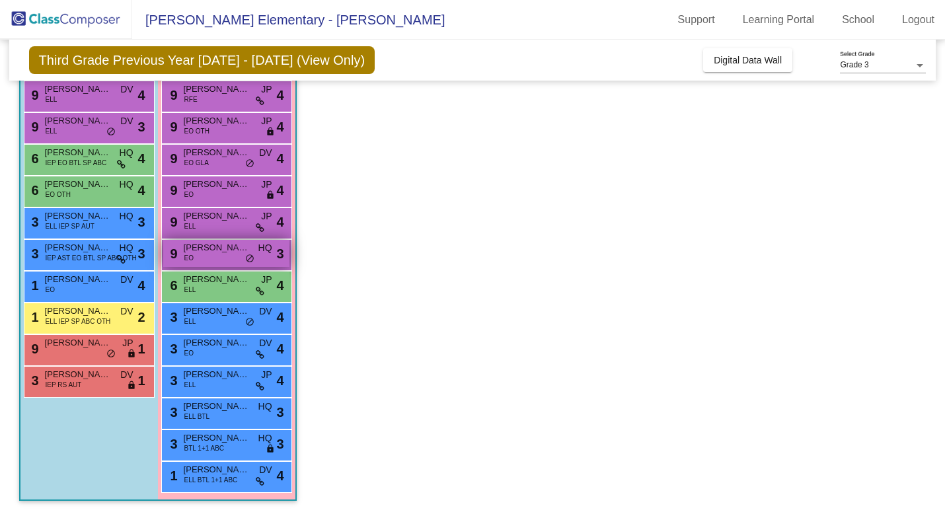
click at [197, 260] on div "9 [PERSON_NAME] EO HQ lock do_not_disturb_alt 3" at bounding box center [226, 253] width 126 height 27
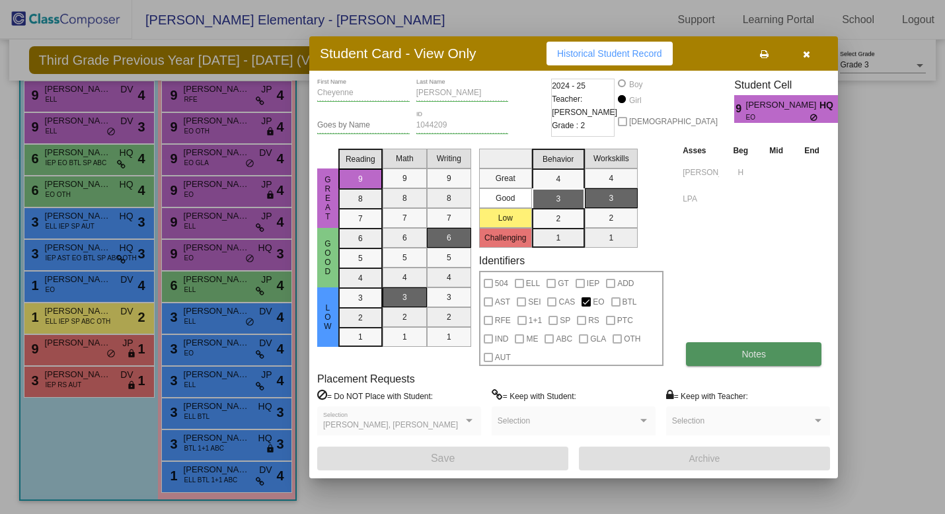
click at [754, 353] on span "Notes" at bounding box center [753, 354] width 24 height 11
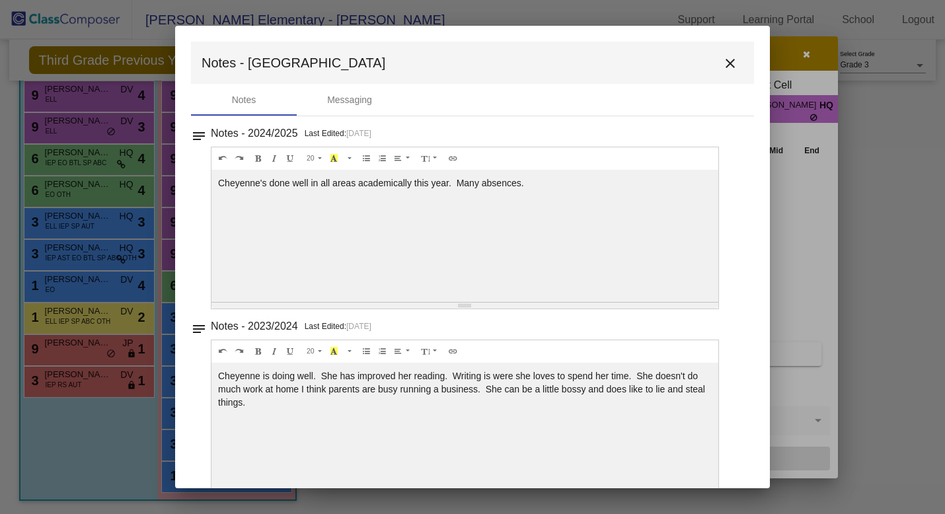
click at [722, 65] on mat-icon "close" at bounding box center [730, 63] width 16 height 16
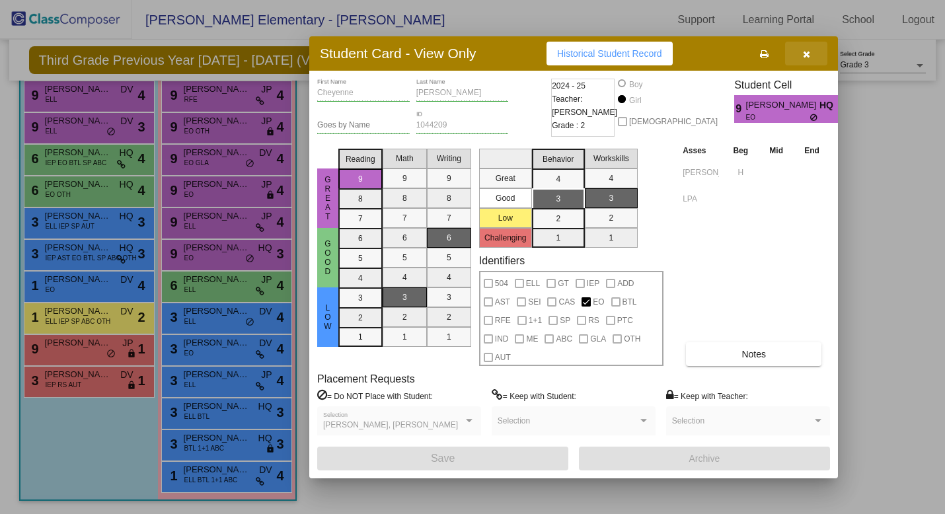
click at [805, 55] on icon "button" at bounding box center [806, 54] width 7 height 9
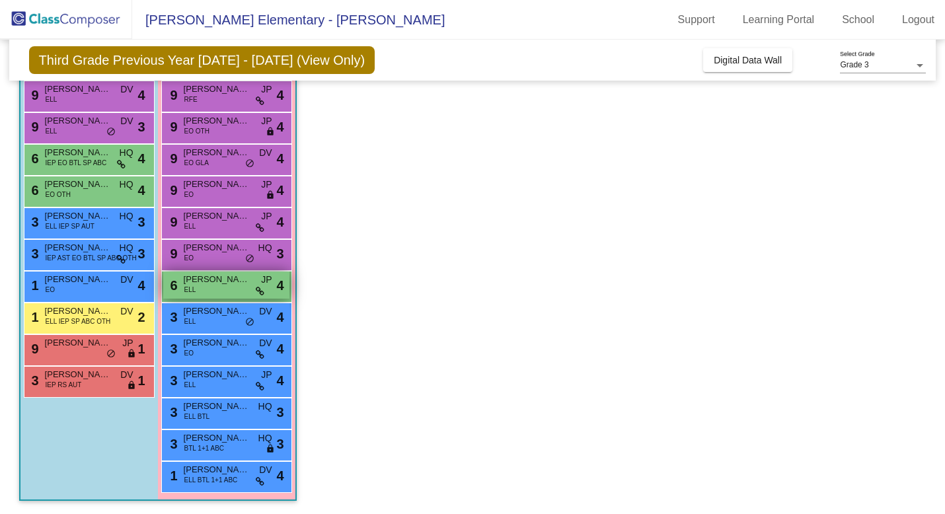
click at [235, 292] on div "6 [PERSON_NAME] [PERSON_NAME] lock do_not_disturb_alt 4" at bounding box center [226, 285] width 126 height 27
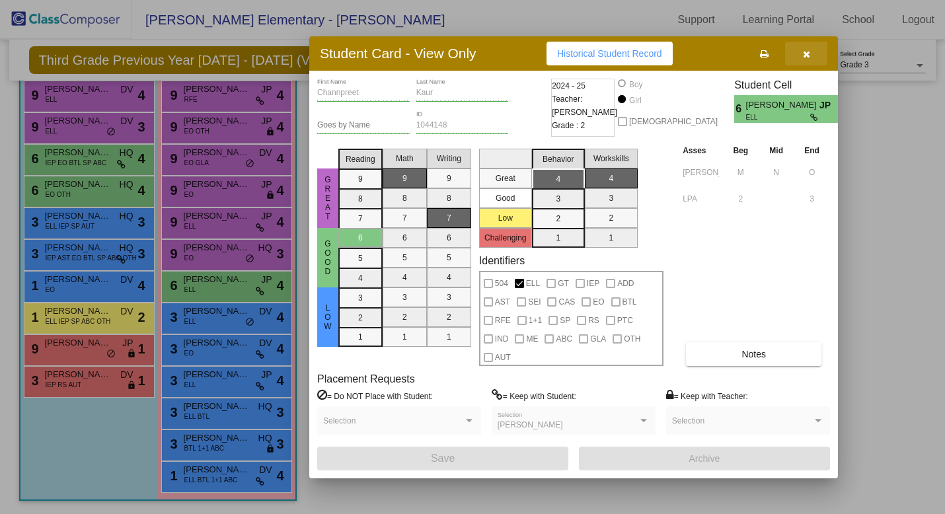
click at [806, 52] on icon "button" at bounding box center [806, 54] width 7 height 9
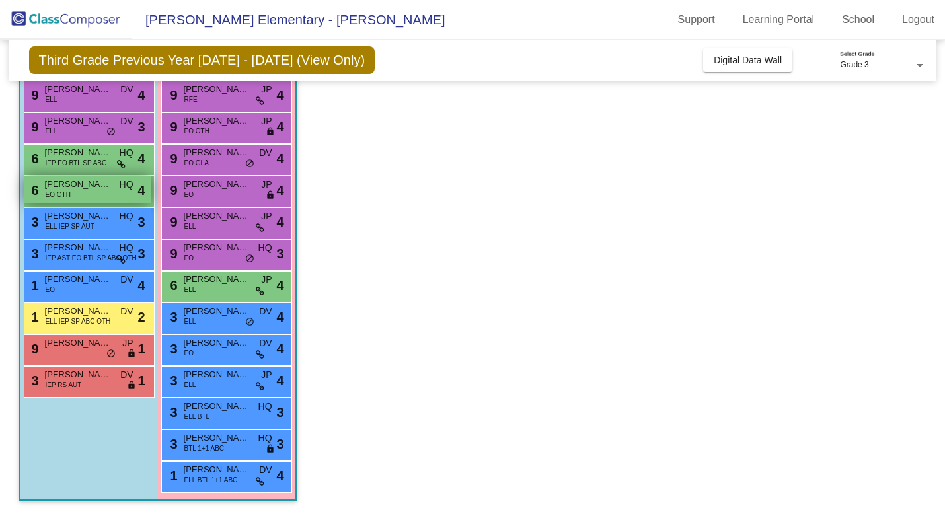
click at [71, 190] on span "[PERSON_NAME]" at bounding box center [78, 184] width 66 height 13
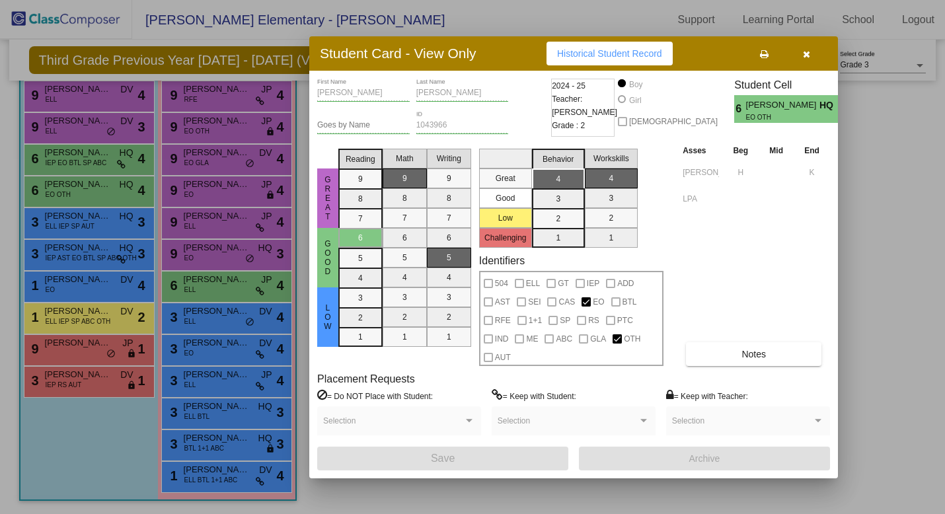
click at [805, 54] on icon "button" at bounding box center [806, 54] width 7 height 9
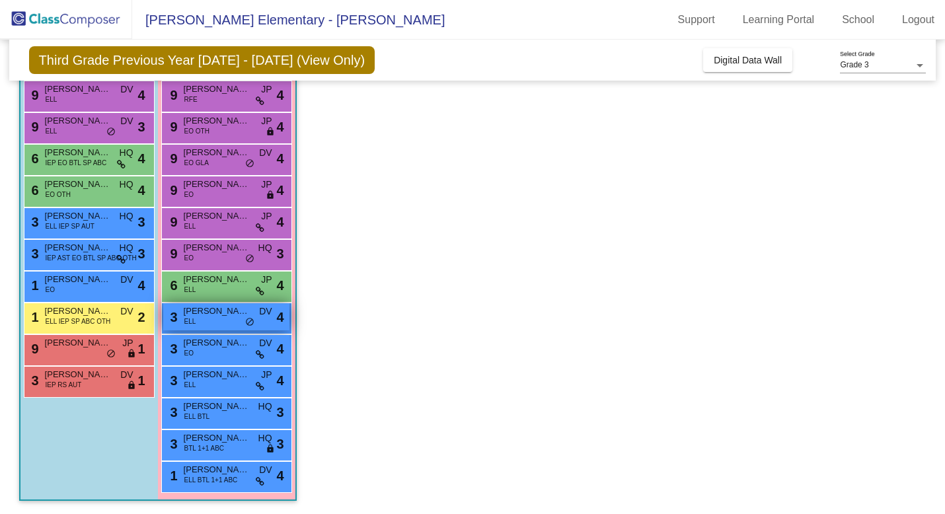
click at [205, 317] on span "[PERSON_NAME]" at bounding box center [217, 311] width 66 height 13
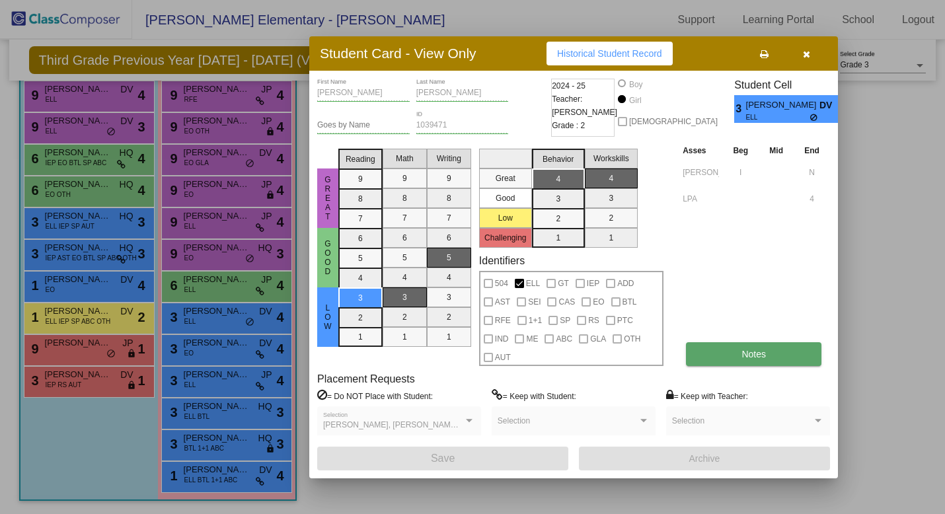
click at [735, 357] on button "Notes" at bounding box center [753, 354] width 135 height 24
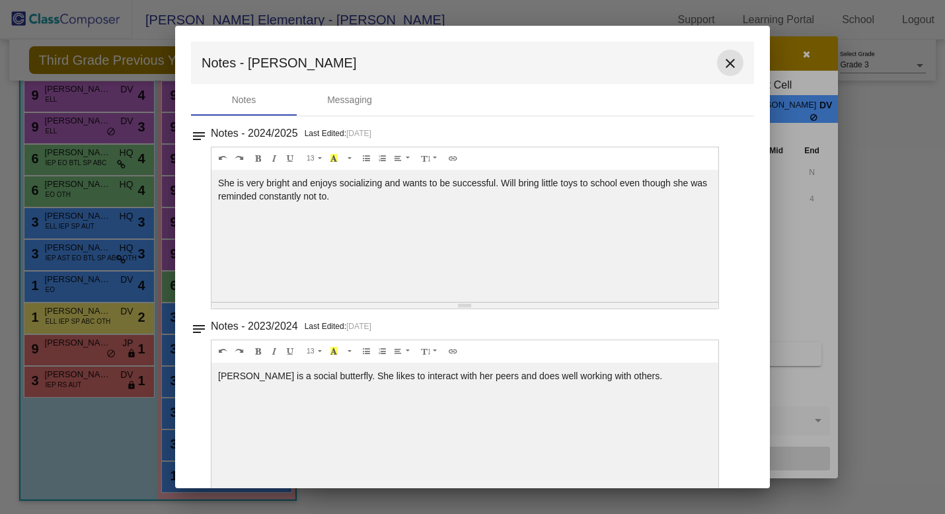
click at [727, 61] on mat-icon "close" at bounding box center [730, 63] width 16 height 16
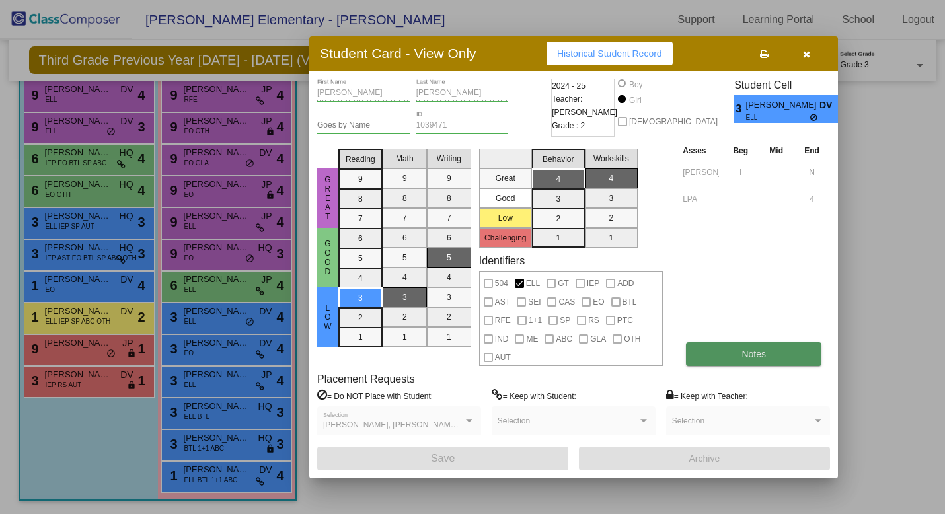
click at [756, 358] on span "Notes" at bounding box center [753, 354] width 24 height 11
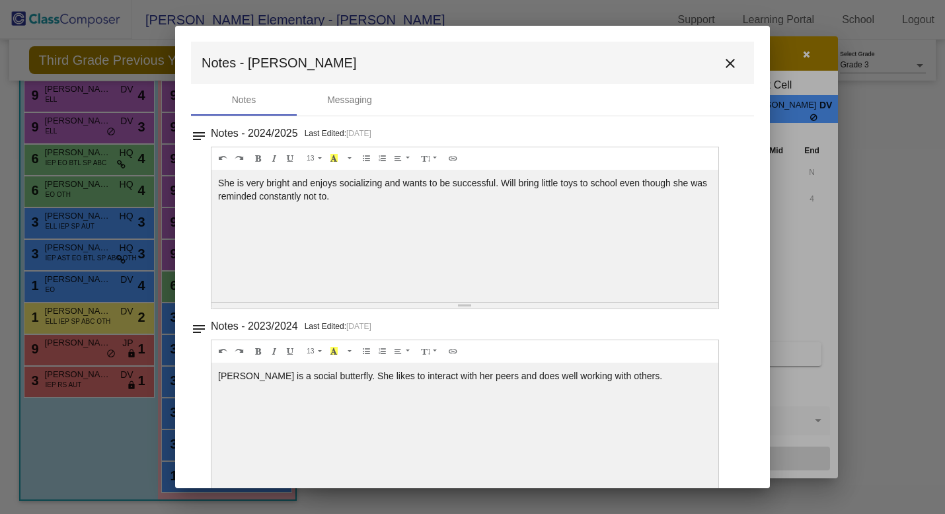
click at [727, 61] on mat-icon "close" at bounding box center [730, 63] width 16 height 16
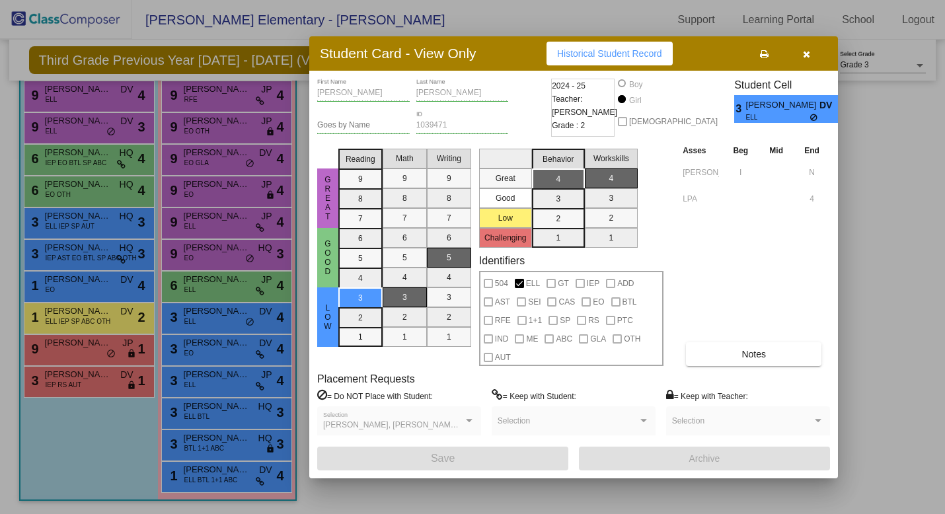
click at [806, 53] on icon "button" at bounding box center [806, 54] width 7 height 9
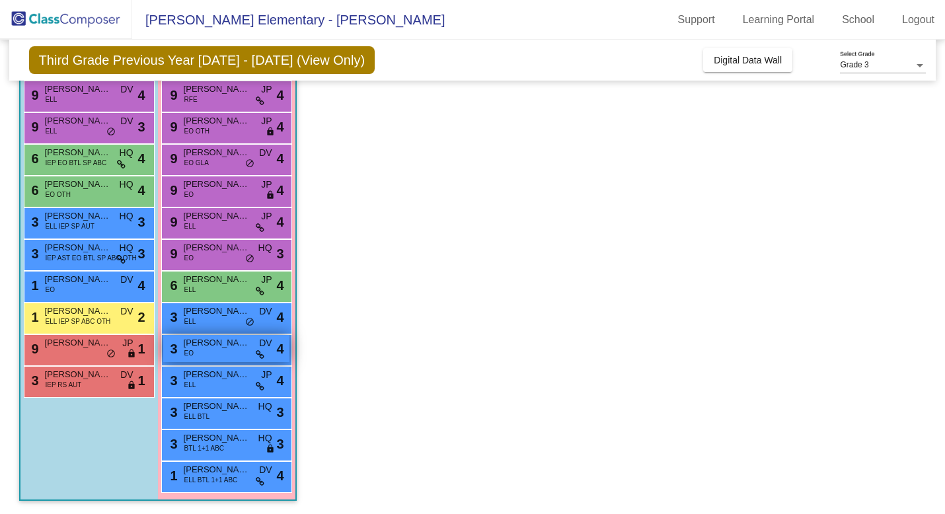
click at [219, 352] on div "3 [PERSON_NAME] EO DV lock do_not_disturb_alt 4" at bounding box center [226, 348] width 126 height 27
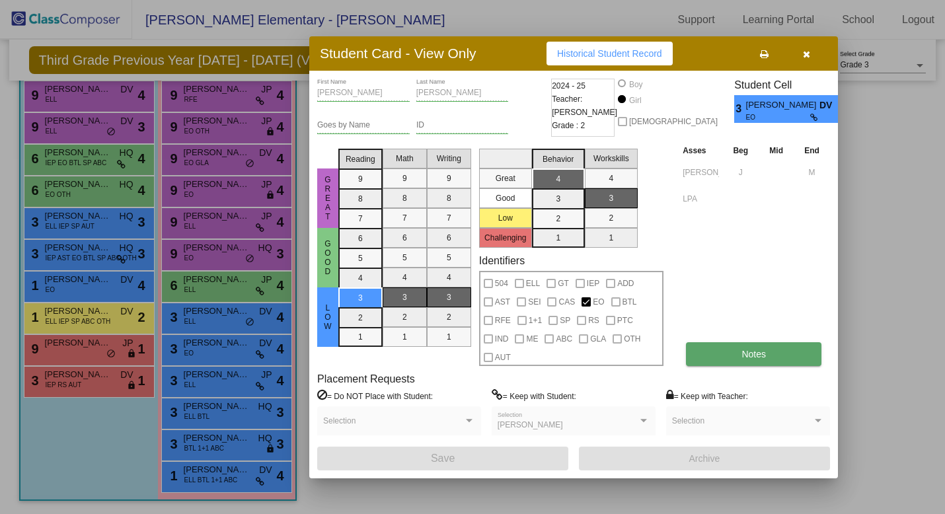
click at [748, 354] on span "Notes" at bounding box center [753, 354] width 24 height 11
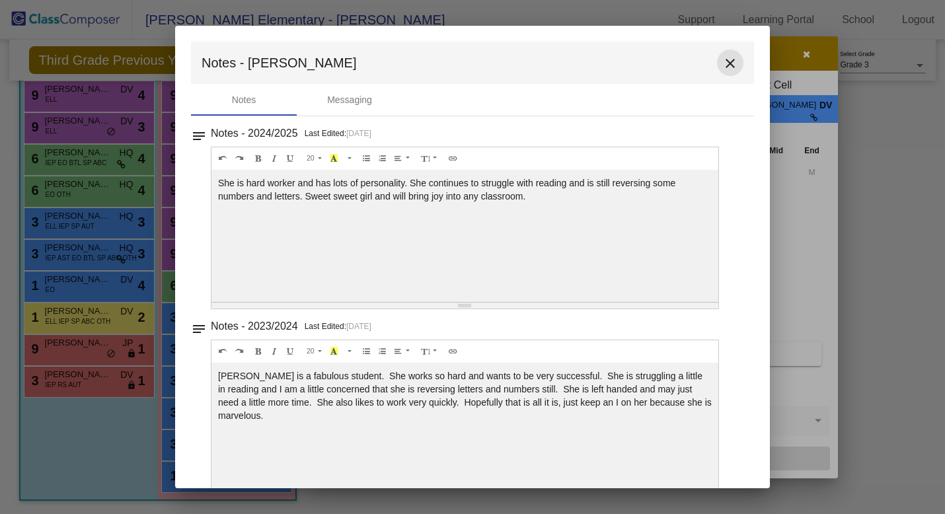
click at [726, 62] on mat-icon "close" at bounding box center [730, 63] width 16 height 16
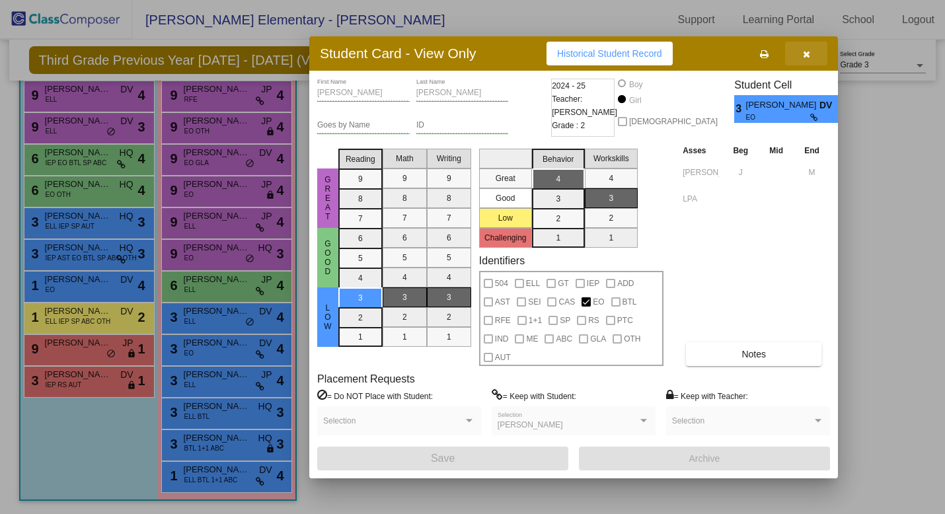
click at [805, 52] on icon "button" at bounding box center [806, 54] width 7 height 9
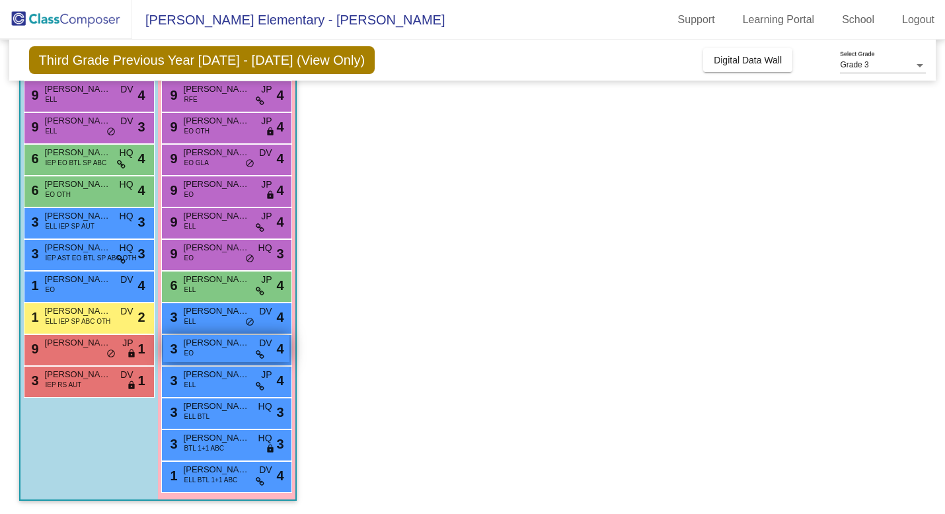
click at [222, 355] on div "3 [PERSON_NAME] EO DV lock do_not_disturb_alt 4" at bounding box center [226, 348] width 126 height 27
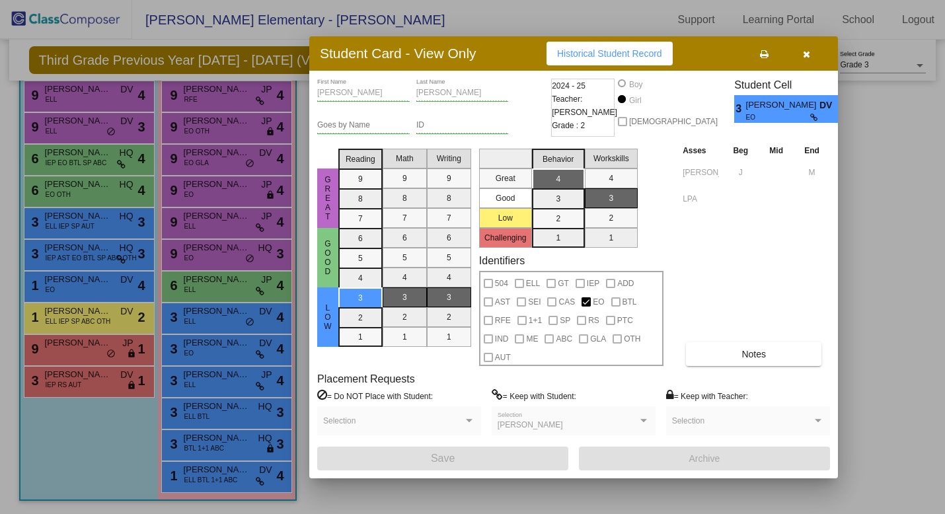
click at [807, 53] on icon "button" at bounding box center [806, 54] width 7 height 9
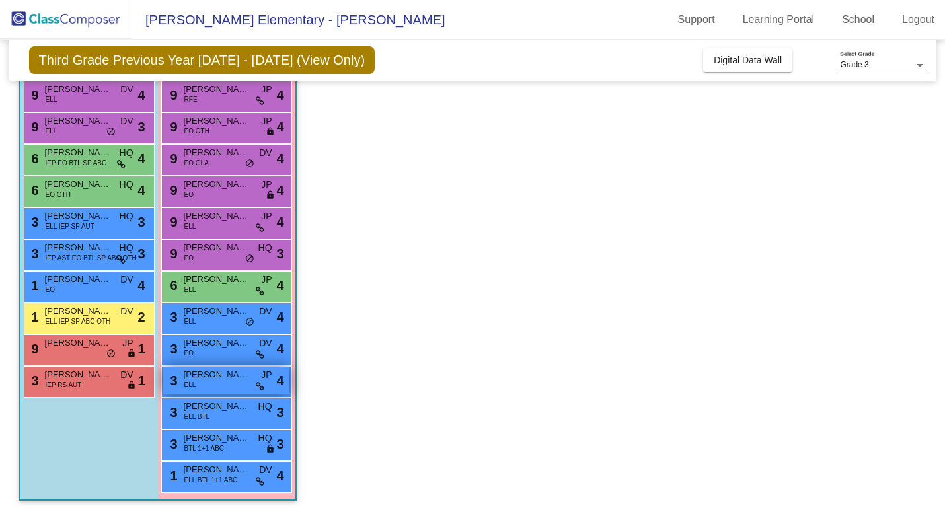
click at [222, 384] on div "3 [PERSON_NAME] [PERSON_NAME] lock do_not_disturb_alt 4" at bounding box center [226, 380] width 126 height 27
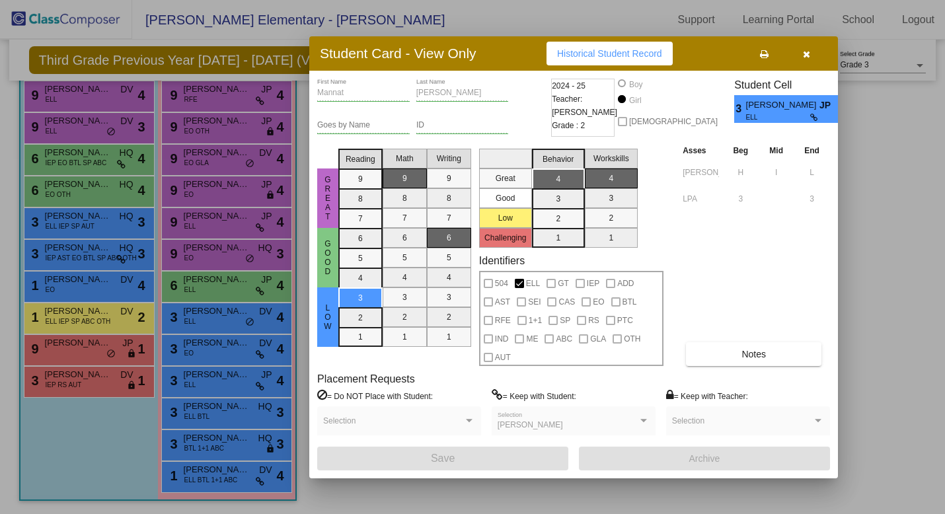
click at [805, 50] on icon "button" at bounding box center [806, 54] width 7 height 9
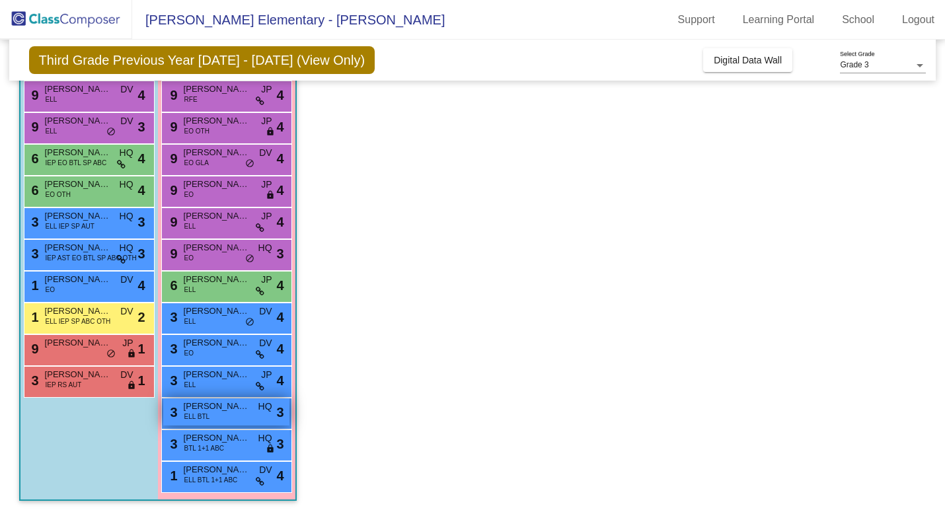
click at [214, 412] on span "[PERSON_NAME]" at bounding box center [217, 406] width 66 height 13
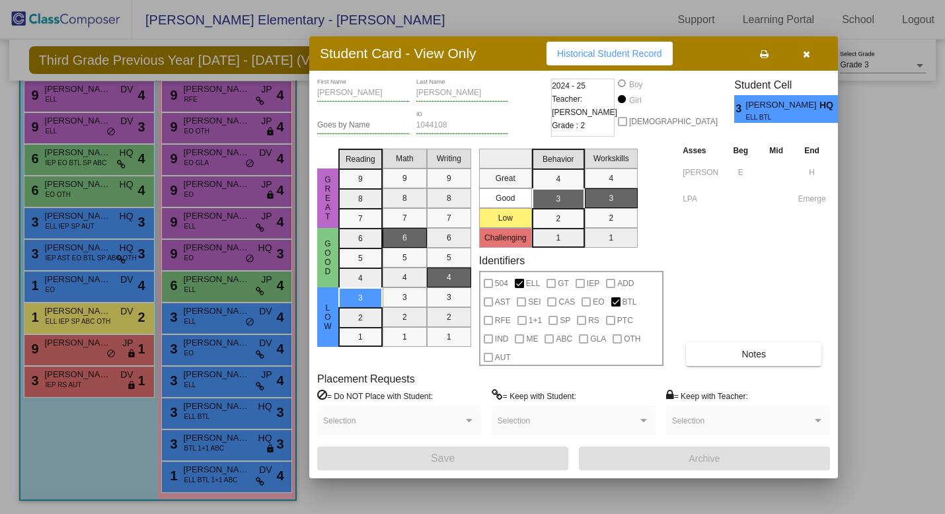
click at [809, 52] on icon "button" at bounding box center [806, 54] width 7 height 9
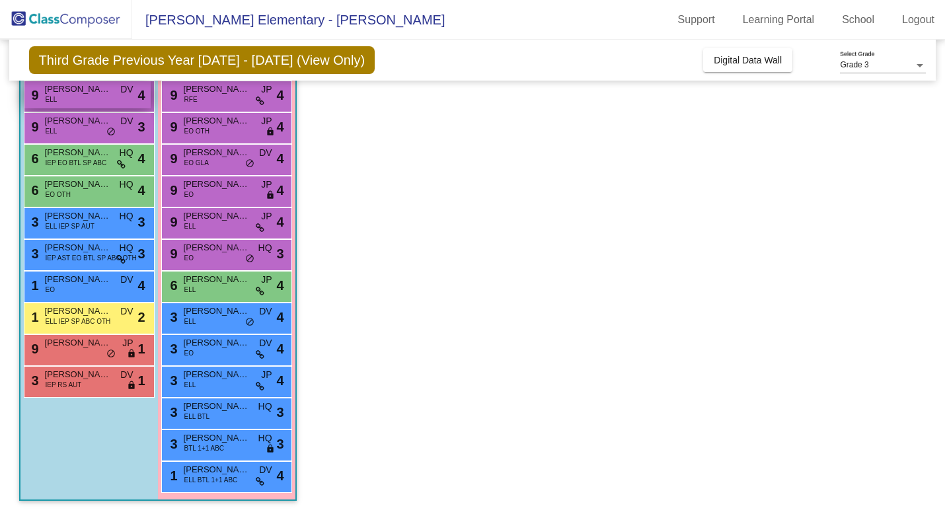
click at [104, 97] on div "9 [PERSON_NAME] ELL DV lock do_not_disturb_alt 4" at bounding box center [87, 94] width 126 height 27
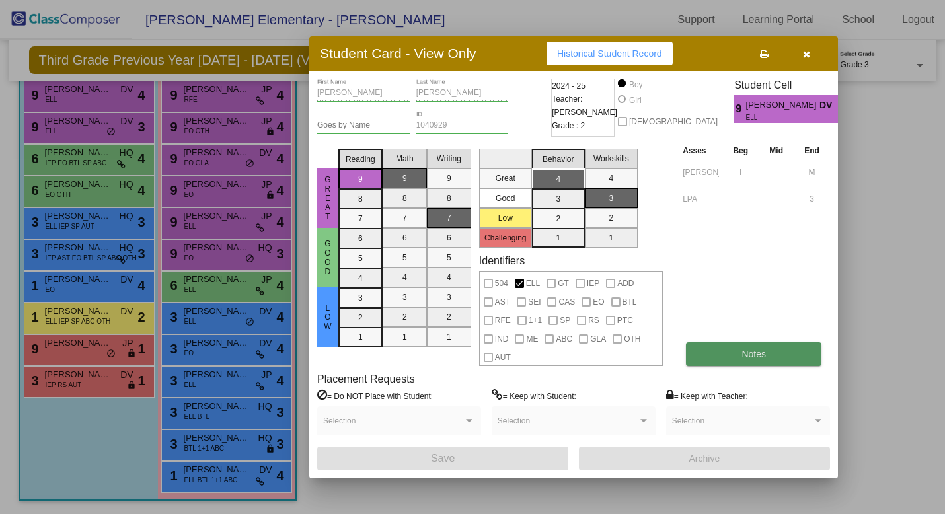
click at [758, 355] on span "Notes" at bounding box center [753, 354] width 24 height 11
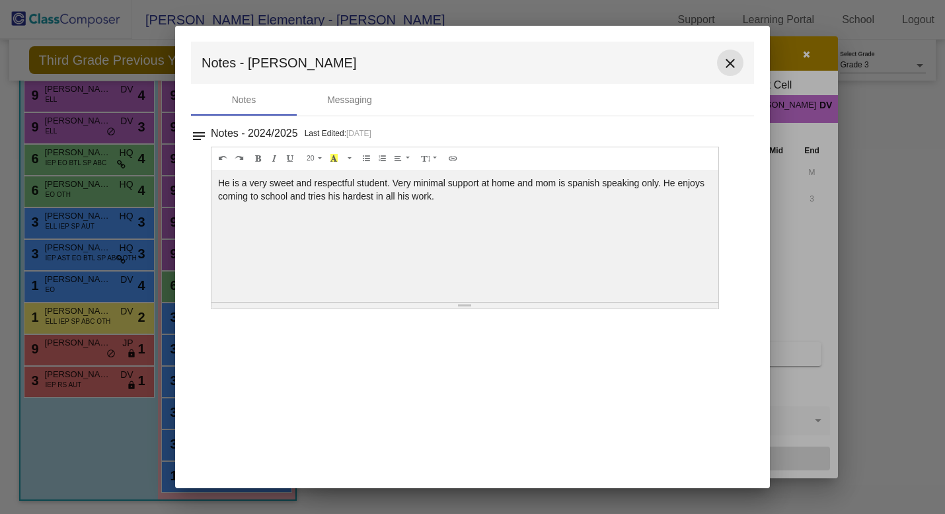
click at [726, 63] on mat-icon "close" at bounding box center [730, 63] width 16 height 16
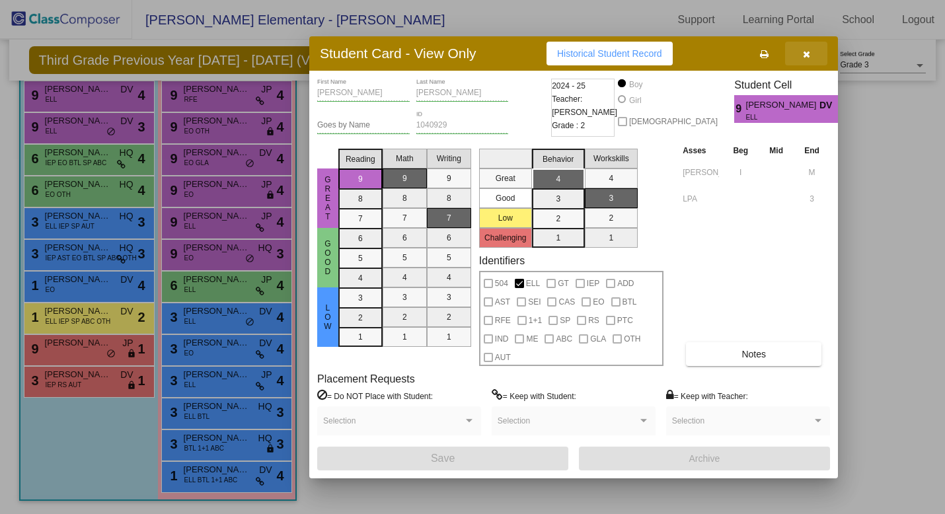
click at [803, 57] on icon "button" at bounding box center [806, 54] width 7 height 9
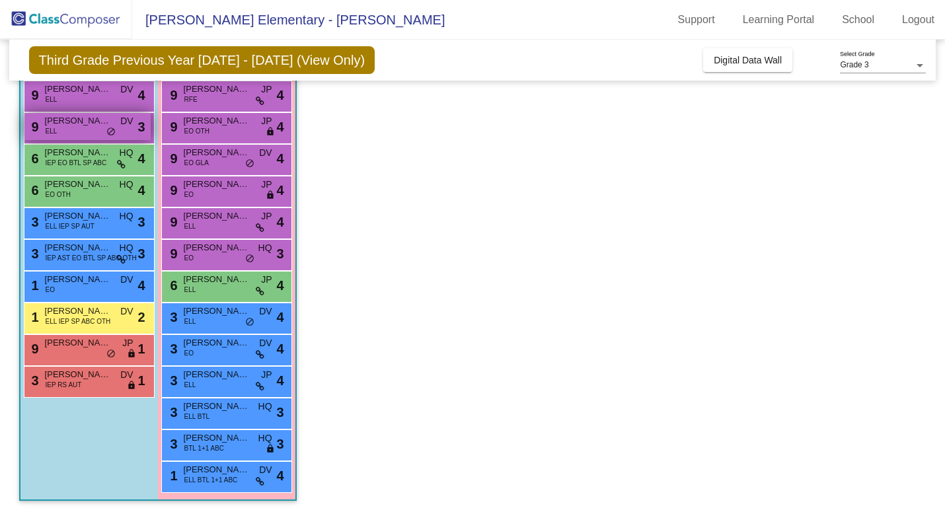
click at [83, 129] on div "9 [PERSON_NAME] ELL DV lock do_not_disturb_alt 3" at bounding box center [87, 126] width 126 height 27
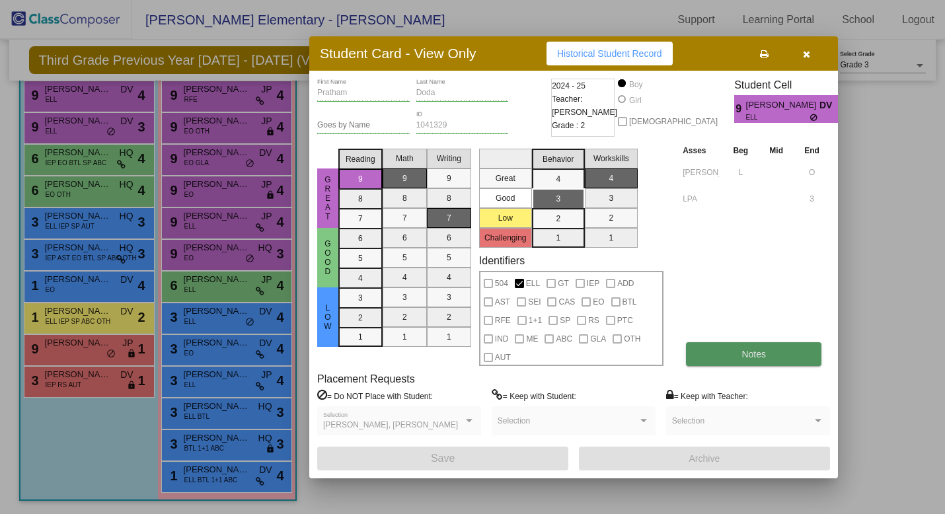
click at [778, 353] on button "Notes" at bounding box center [753, 354] width 135 height 24
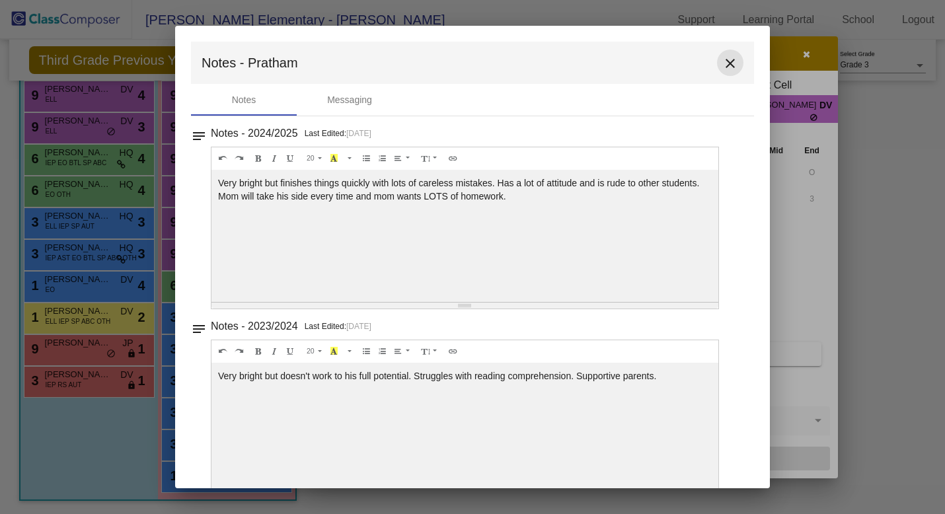
click at [724, 61] on mat-icon "close" at bounding box center [730, 63] width 16 height 16
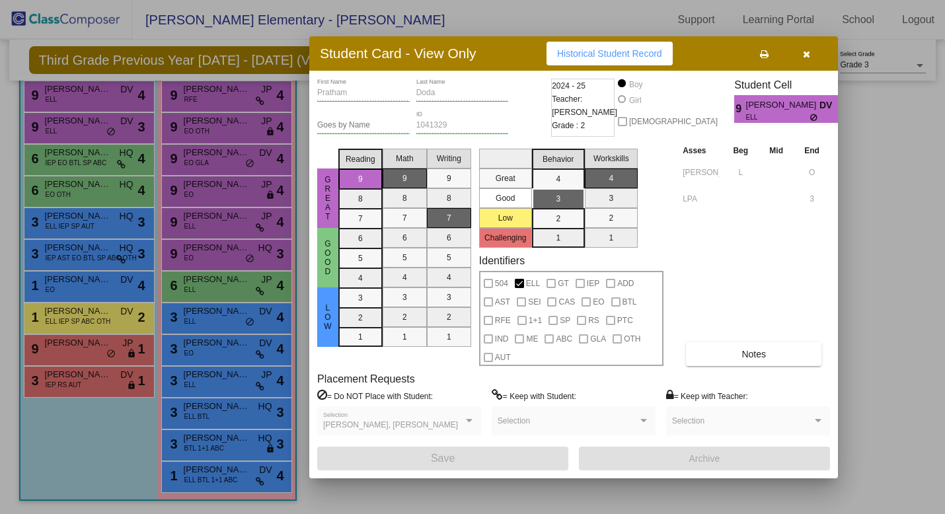
click at [714, 233] on div "Asses Beg Mid End [PERSON_NAME] L O LPA 3 Notes" at bounding box center [754, 254] width 151 height 223
click at [807, 52] on icon "button" at bounding box center [806, 54] width 7 height 9
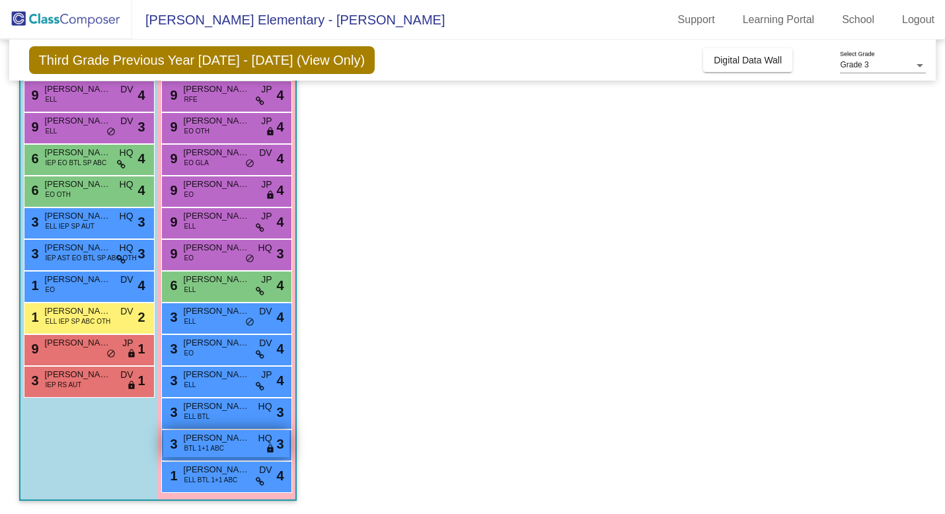
click at [210, 443] on span "BTL 1+1 ABC" at bounding box center [204, 448] width 40 height 10
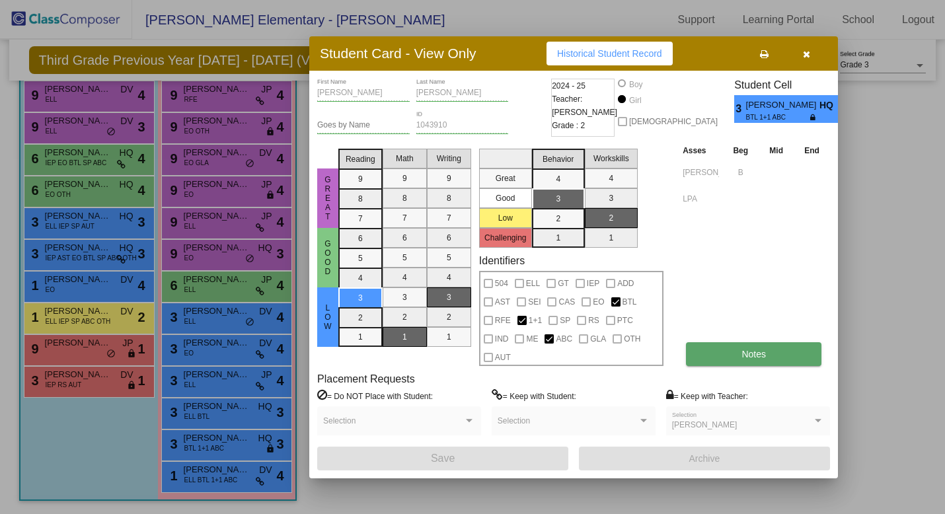
click at [741, 352] on span "Notes" at bounding box center [753, 354] width 24 height 11
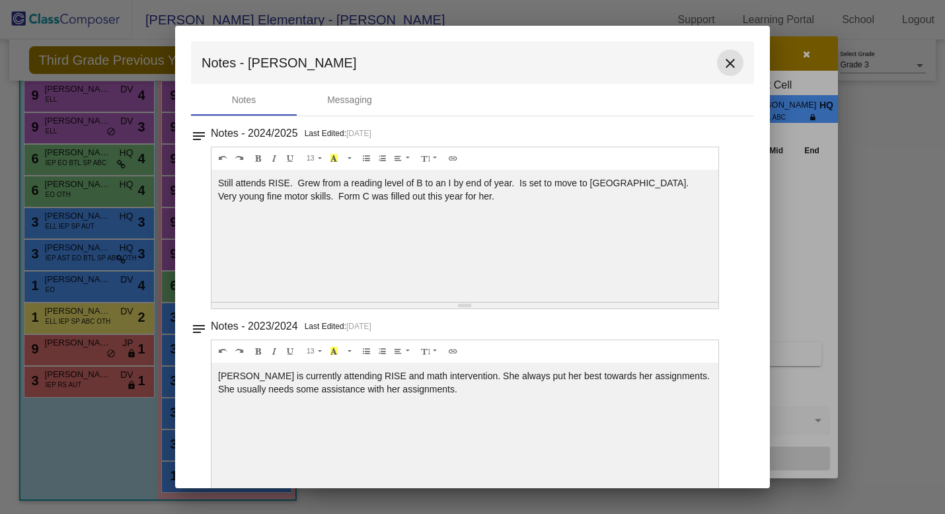
click at [722, 59] on mat-icon "close" at bounding box center [730, 63] width 16 height 16
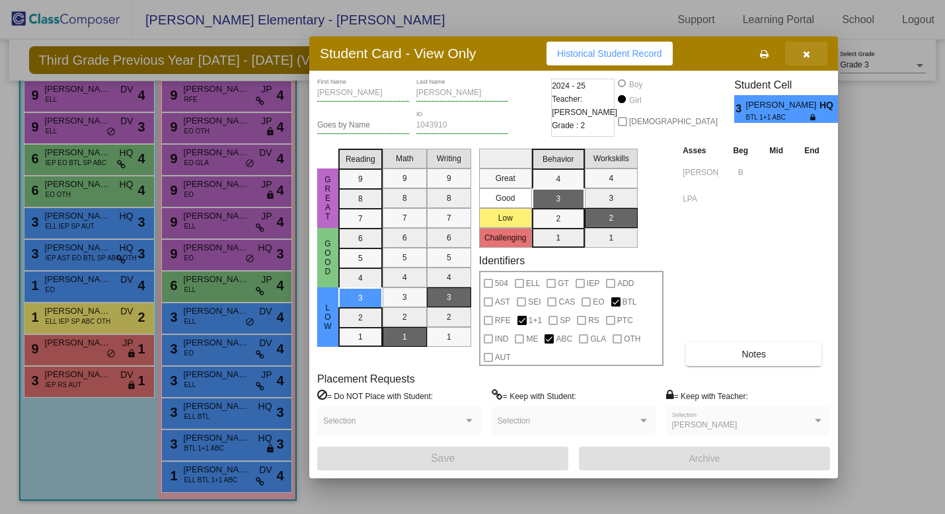
click at [805, 50] on icon "button" at bounding box center [806, 54] width 7 height 9
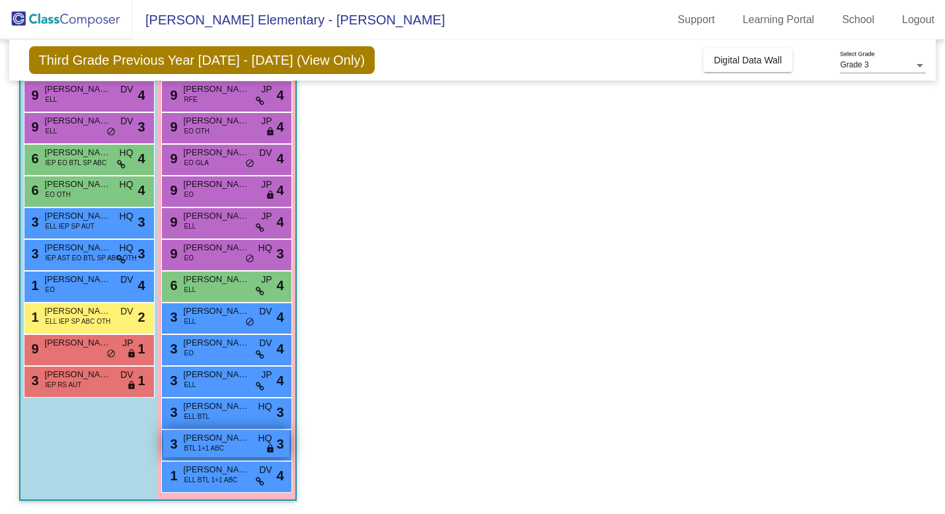
click at [198, 445] on span "BTL 1+1 ABC" at bounding box center [204, 448] width 40 height 10
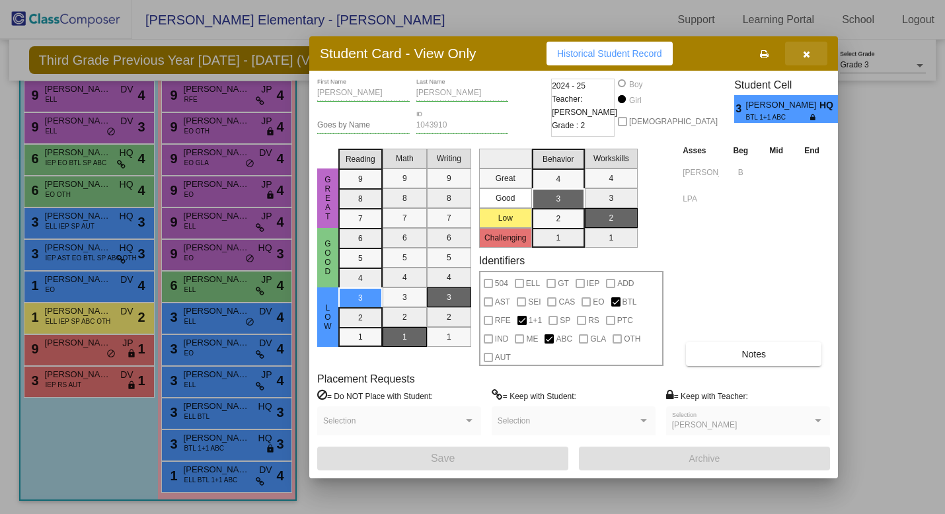
click at [807, 52] on icon "button" at bounding box center [806, 54] width 7 height 9
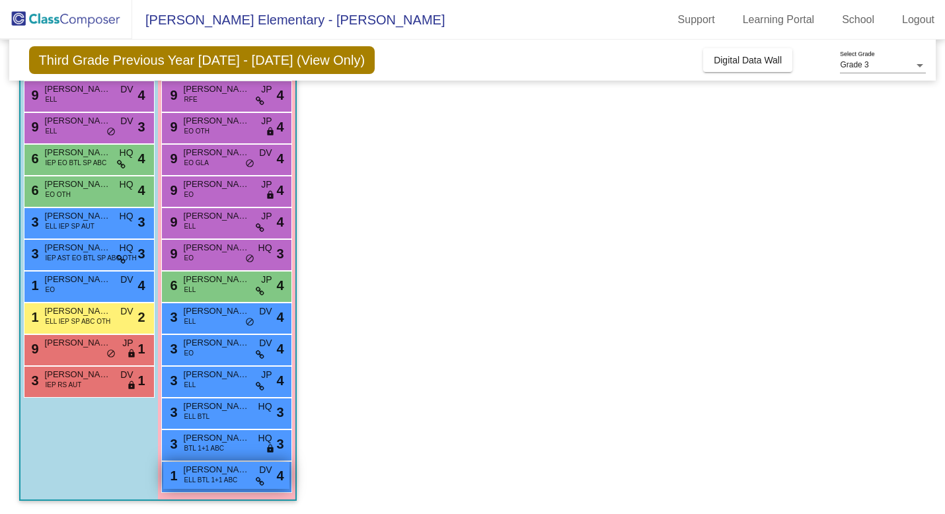
click at [205, 482] on span "ELL BTL 1+1 ABC" at bounding box center [211, 480] width 54 height 10
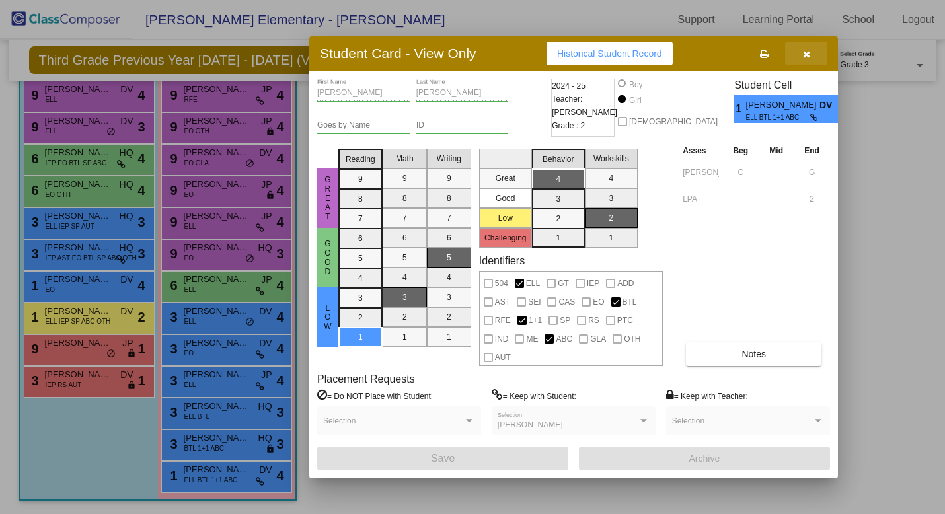
click at [808, 54] on icon "button" at bounding box center [806, 54] width 7 height 9
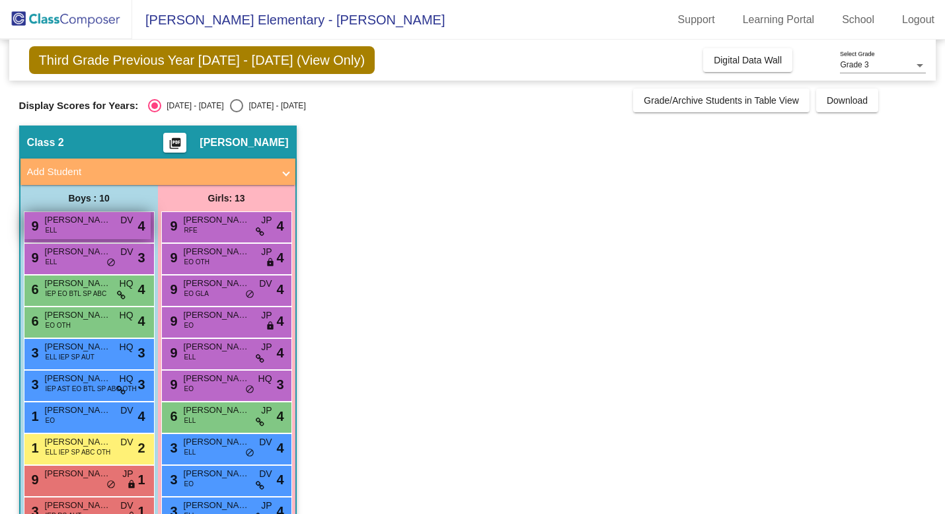
click at [129, 223] on span "DV" at bounding box center [126, 220] width 13 height 14
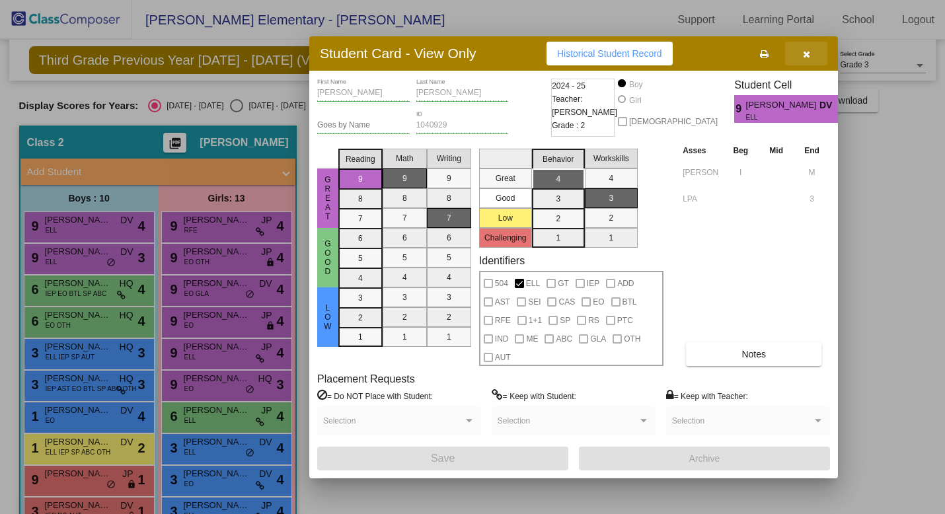
click at [807, 52] on icon "button" at bounding box center [806, 54] width 7 height 9
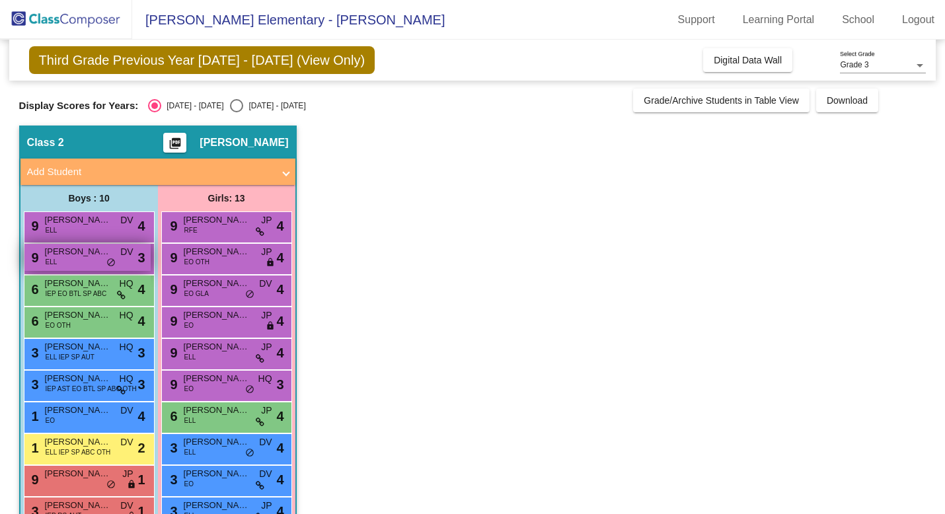
click at [133, 258] on div "9 [PERSON_NAME] ELL DV lock do_not_disturb_alt 3" at bounding box center [87, 257] width 126 height 27
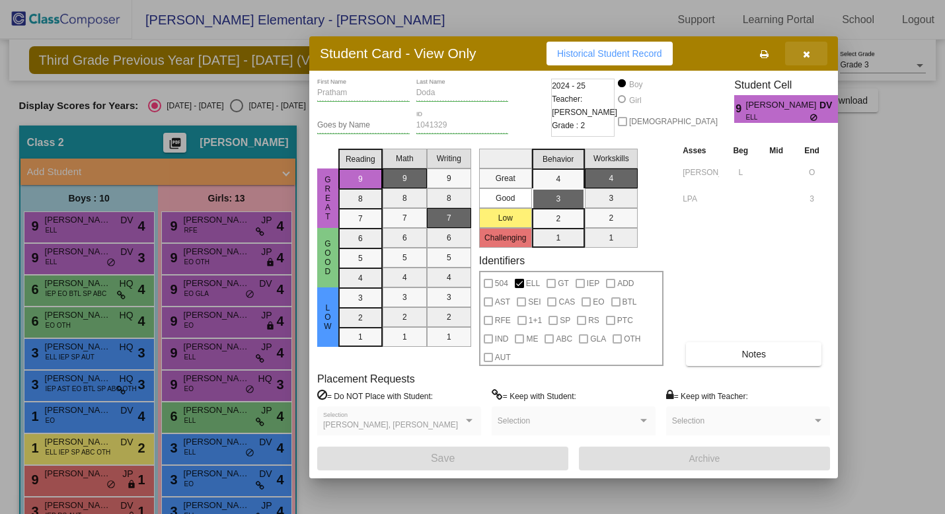
click at [805, 54] on icon "button" at bounding box center [806, 54] width 7 height 9
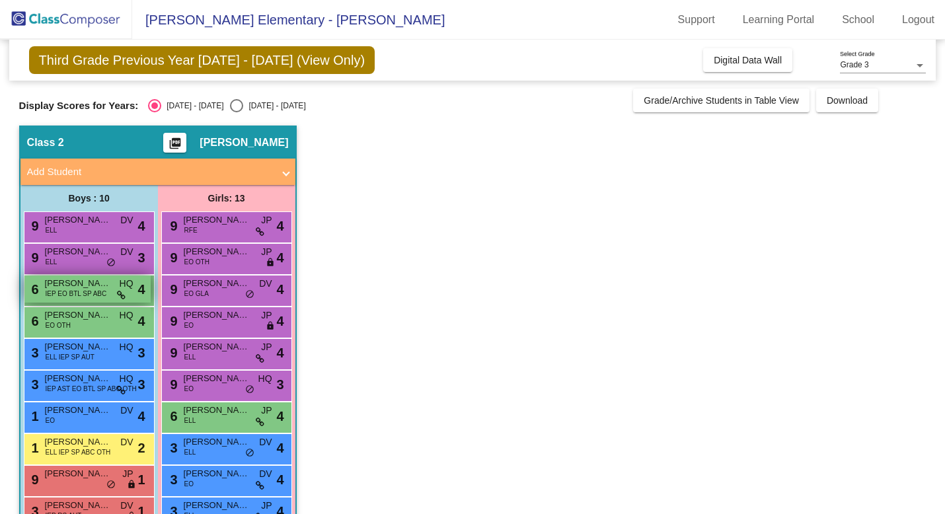
click at [92, 287] on span "[PERSON_NAME]" at bounding box center [78, 283] width 66 height 13
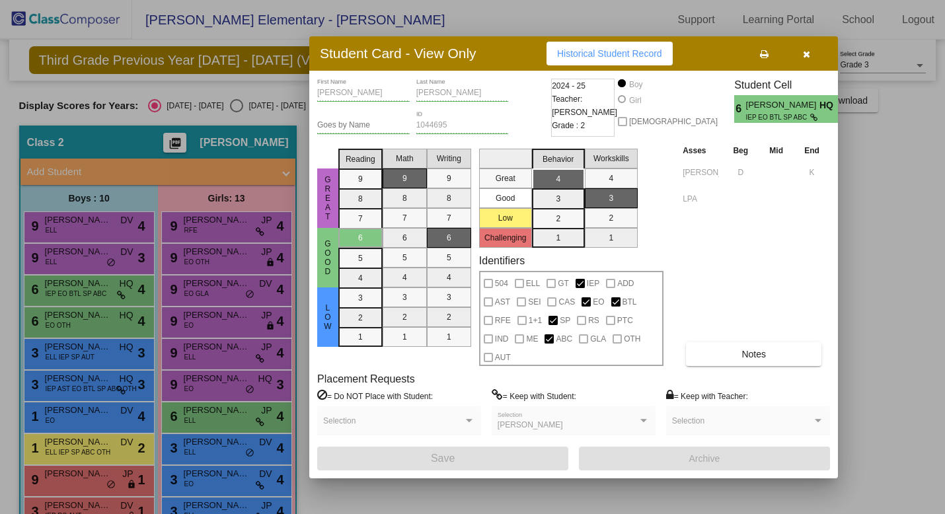
click at [806, 54] on icon "button" at bounding box center [806, 54] width 7 height 9
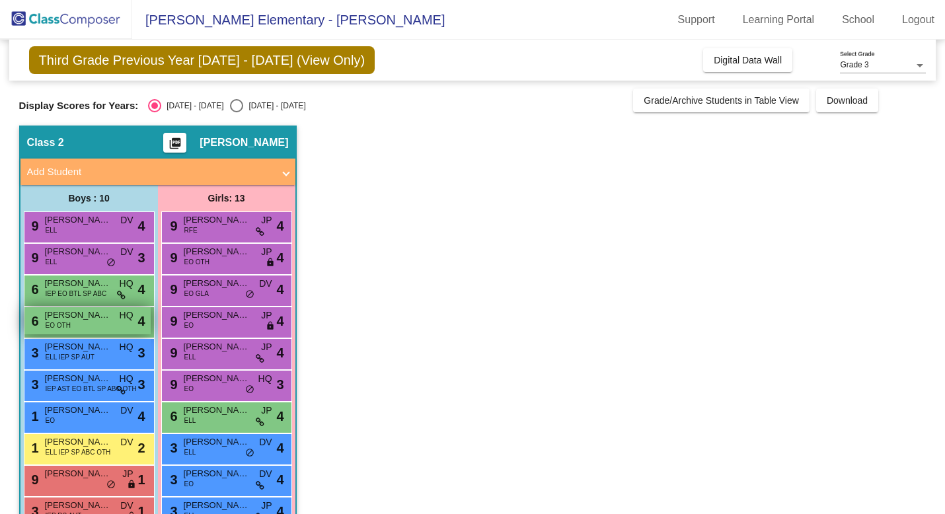
click at [98, 322] on div "6 [PERSON_NAME] EO OTH HQ lock do_not_disturb_alt 4" at bounding box center [87, 320] width 126 height 27
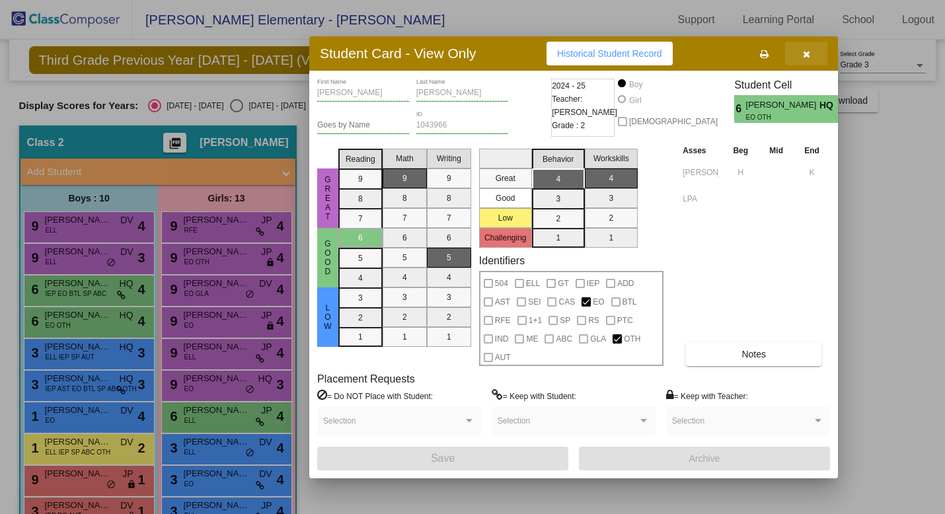
click at [809, 51] on icon "button" at bounding box center [806, 54] width 7 height 9
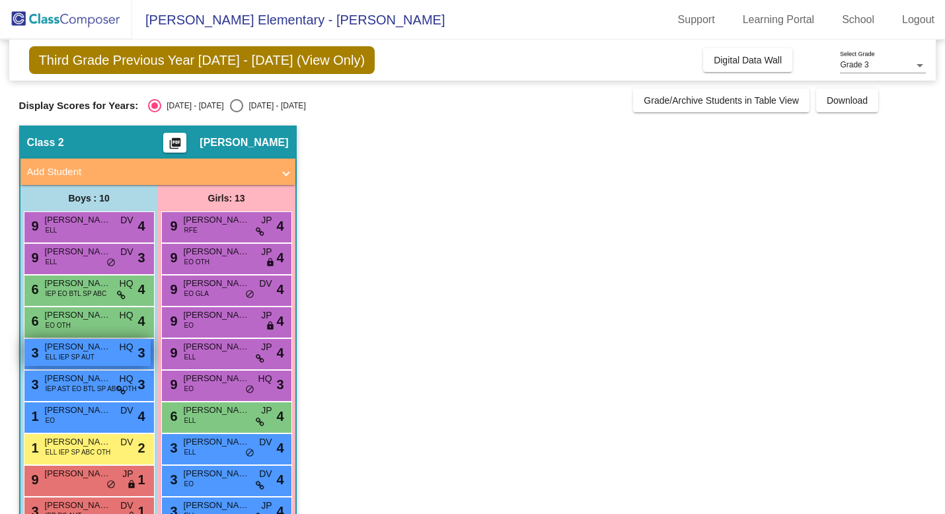
click at [113, 348] on div "3 [PERSON_NAME] ELL IEP SP AUT HQ lock do_not_disturb_alt 3" at bounding box center [87, 352] width 126 height 27
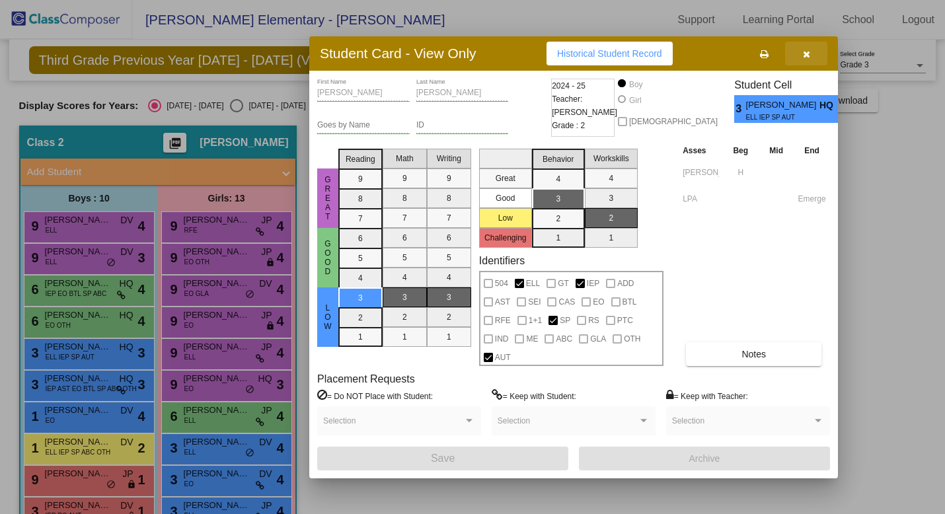
click at [804, 54] on icon "button" at bounding box center [806, 54] width 7 height 9
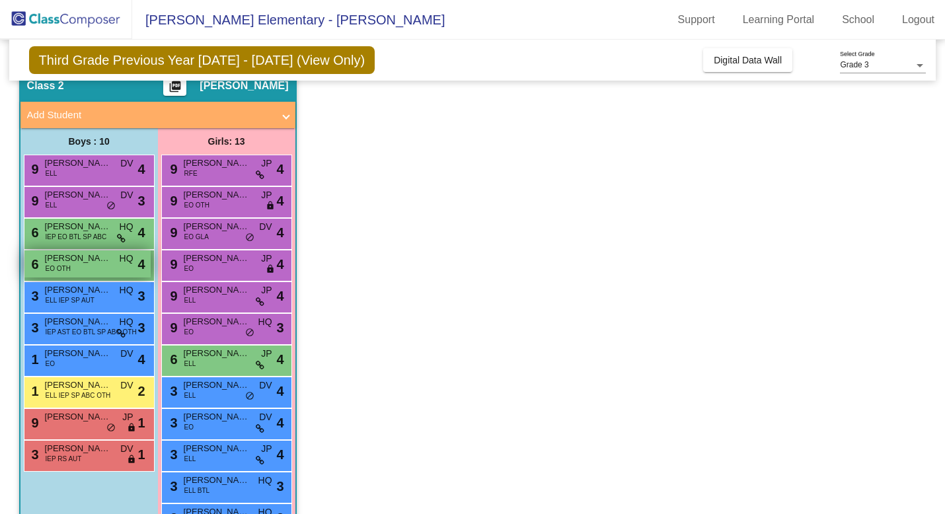
scroll to position [86, 0]
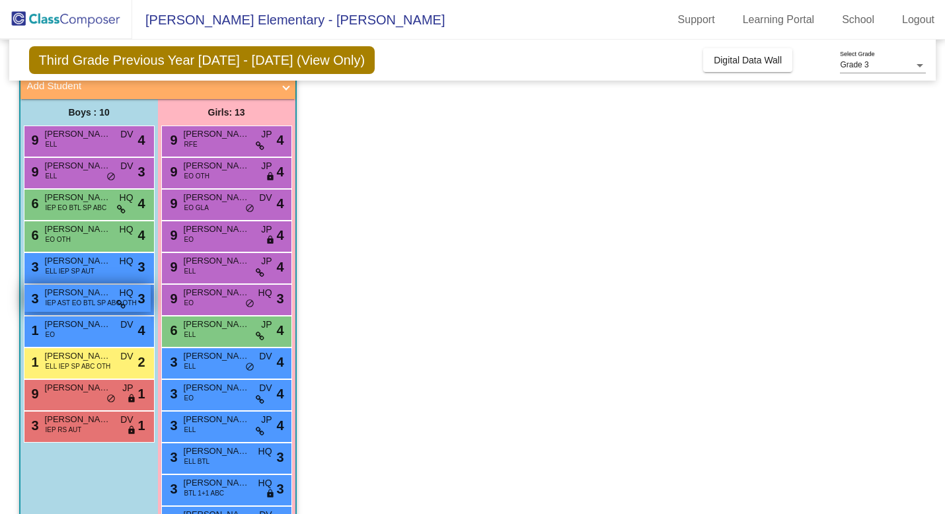
click at [93, 301] on span "IEP AST EO BTL SP ABC OTH" at bounding box center [91, 303] width 91 height 10
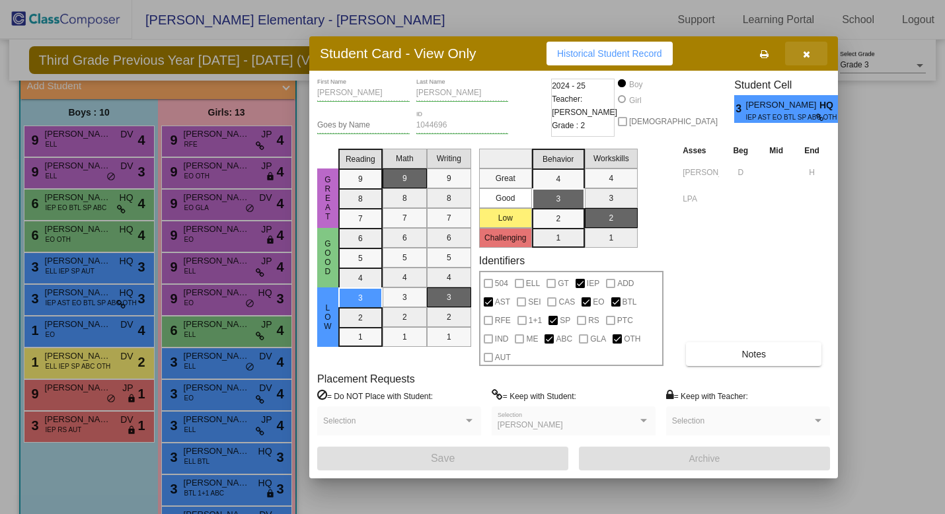
click at [806, 52] on icon "button" at bounding box center [806, 54] width 7 height 9
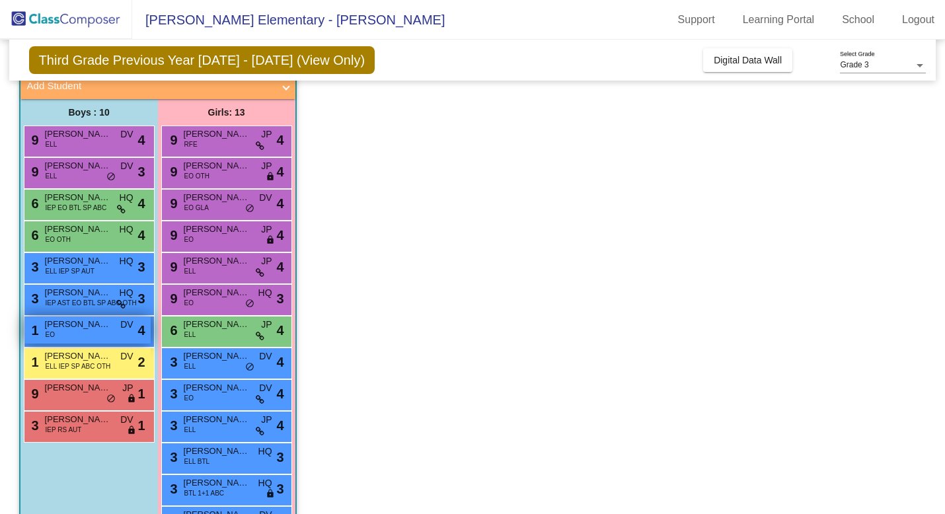
click at [69, 332] on div "1 [PERSON_NAME] EO DV lock do_not_disturb_alt 4" at bounding box center [87, 329] width 126 height 27
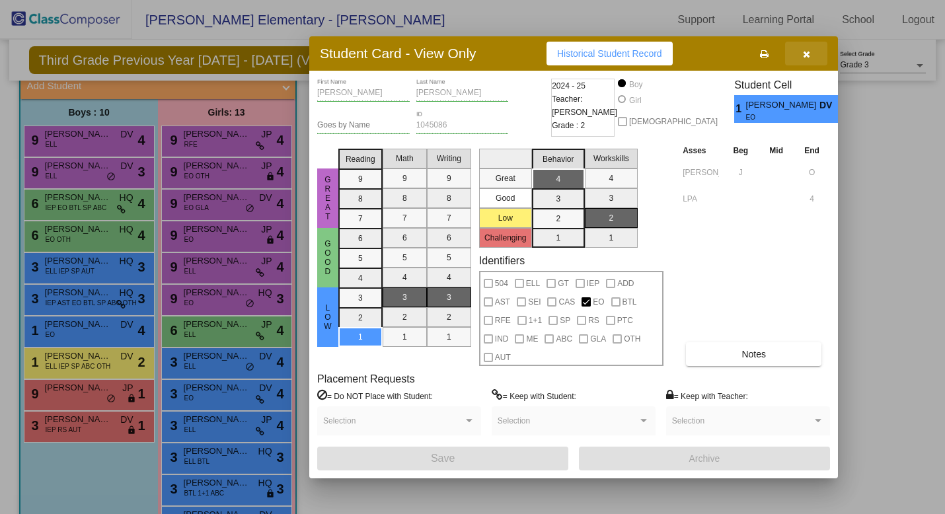
click at [801, 53] on button "button" at bounding box center [806, 54] width 42 height 24
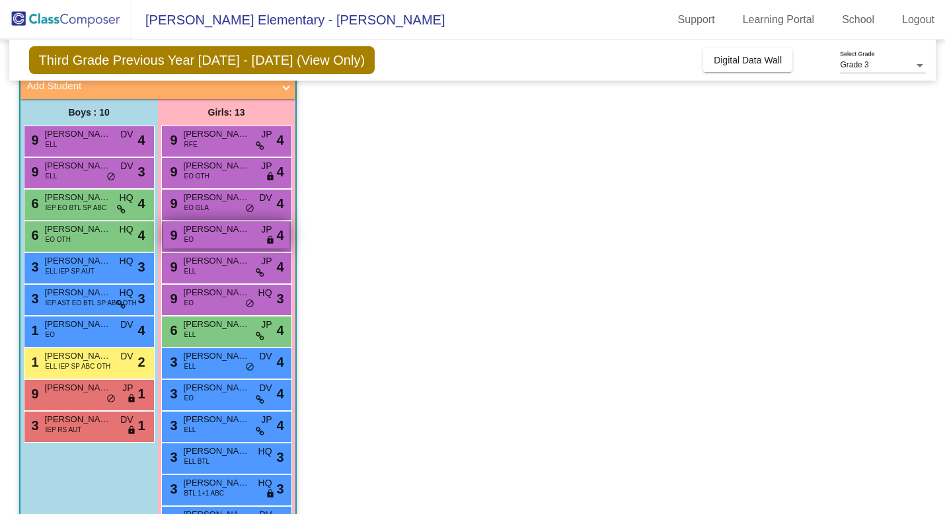
click at [221, 236] on div "9 [PERSON_NAME] EO JP lock do_not_disturb_alt 4" at bounding box center [226, 234] width 126 height 27
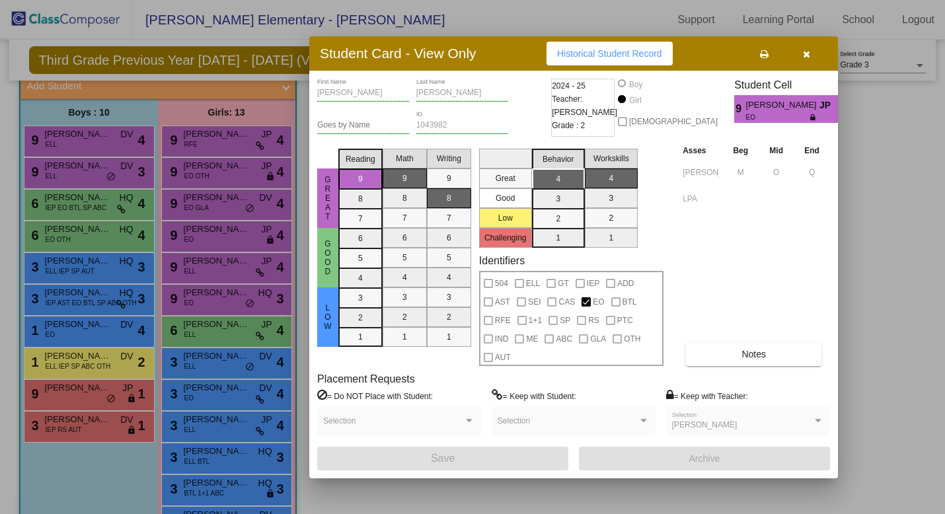
click at [96, 426] on div at bounding box center [472, 257] width 945 height 514
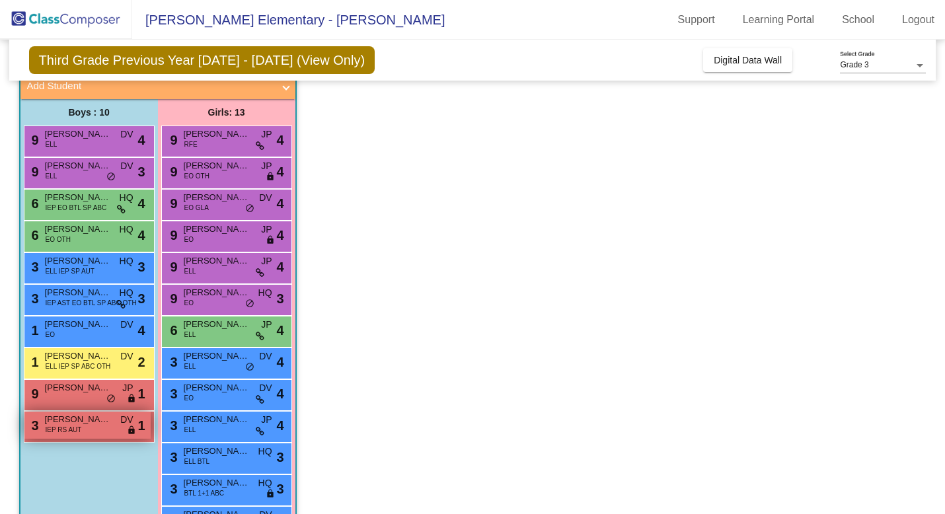
click at [96, 426] on div "3 [PERSON_NAME] IEP RS AUT DV lock do_not_disturb_alt 1" at bounding box center [87, 425] width 126 height 27
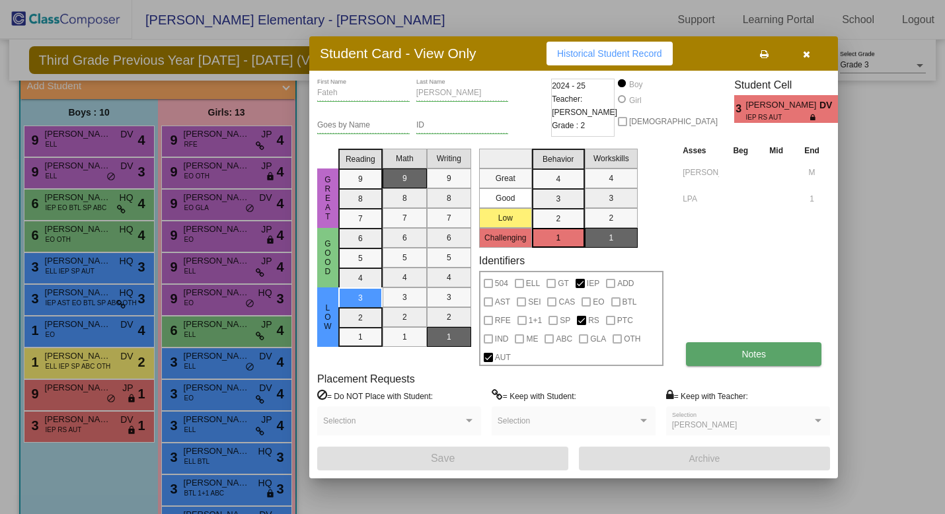
click at [737, 352] on button "Notes" at bounding box center [753, 354] width 135 height 24
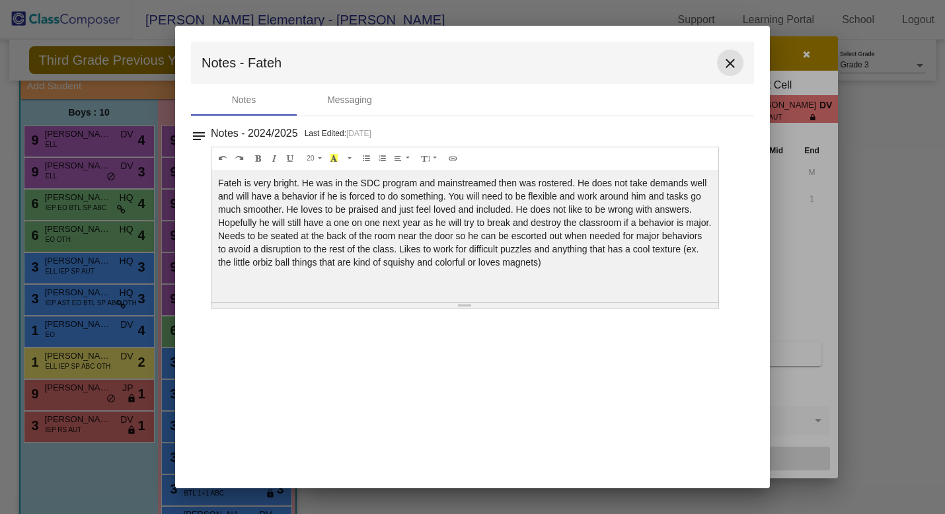
click at [729, 61] on mat-icon "close" at bounding box center [730, 63] width 16 height 16
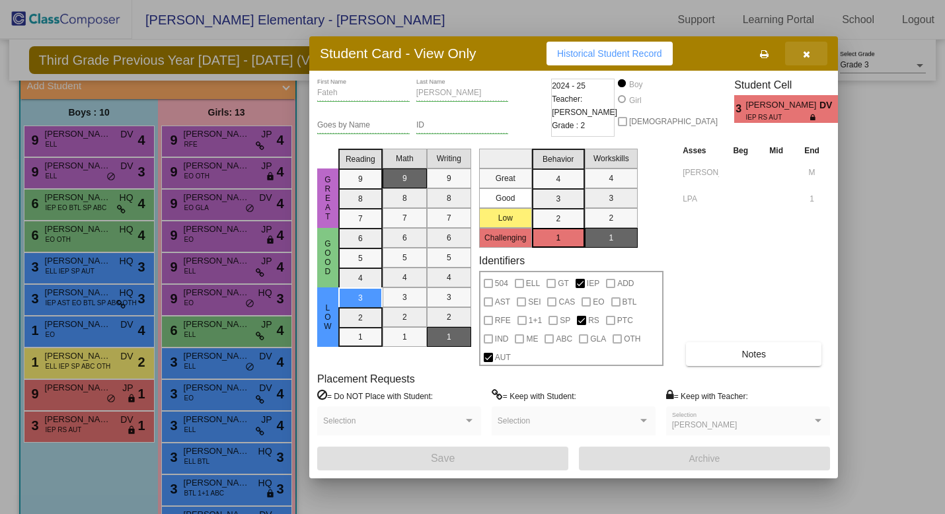
click at [807, 54] on icon "button" at bounding box center [806, 54] width 7 height 9
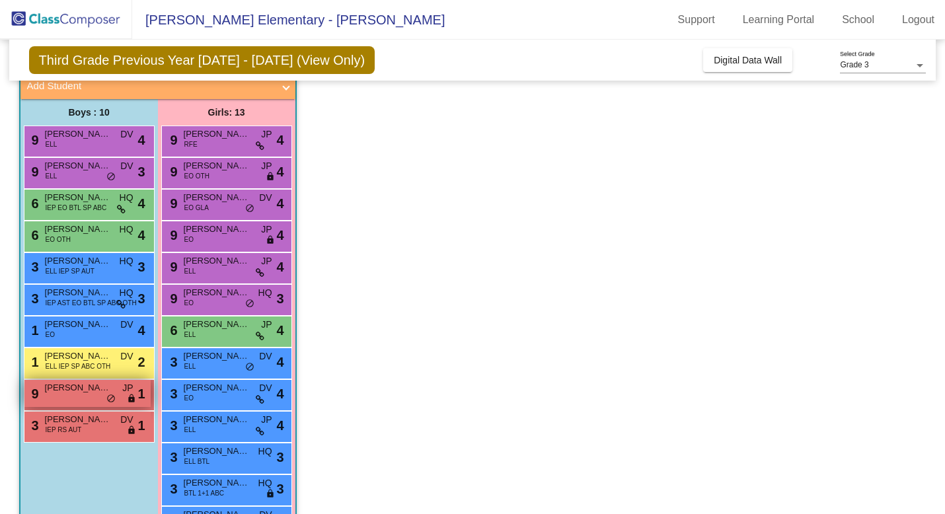
click at [98, 399] on div "9 [PERSON_NAME] JP lock do_not_disturb_alt 1" at bounding box center [87, 393] width 126 height 27
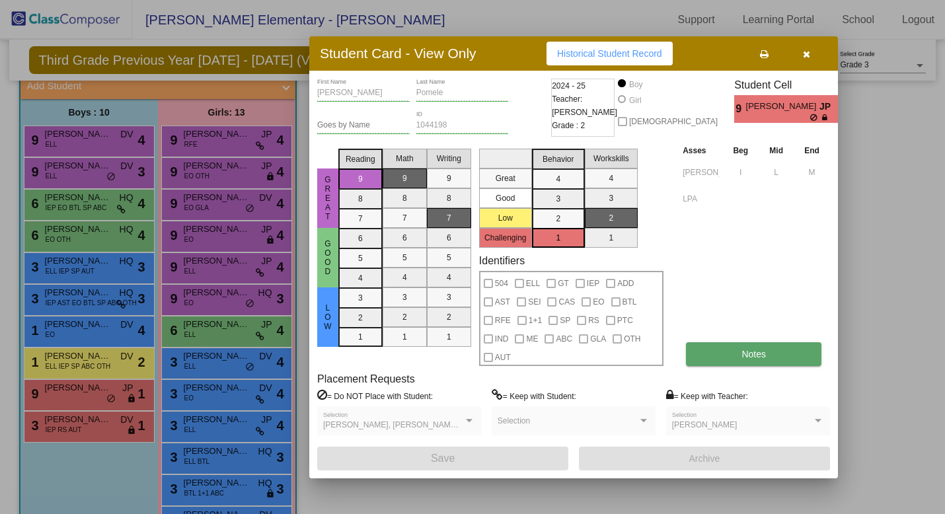
click at [733, 349] on button "Notes" at bounding box center [753, 354] width 135 height 24
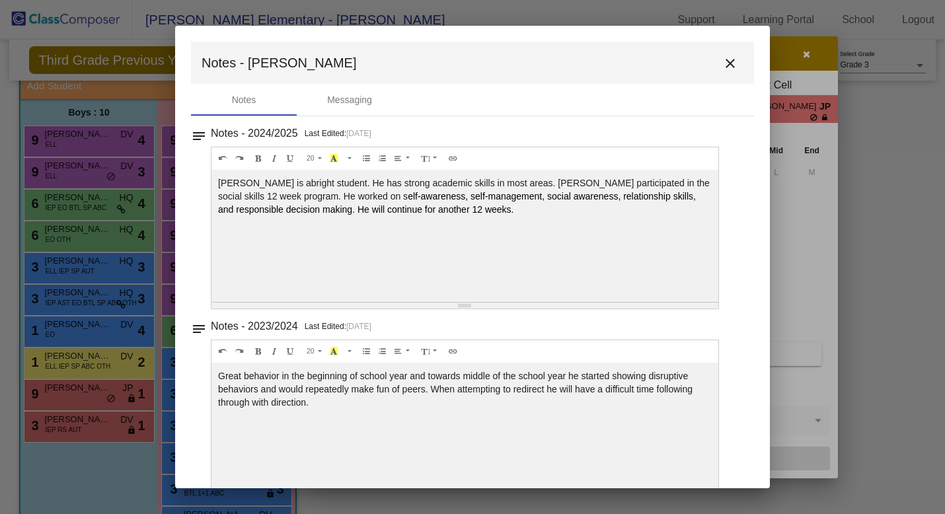
click at [722, 65] on mat-icon "close" at bounding box center [730, 63] width 16 height 16
